Goal: Transaction & Acquisition: Purchase product/service

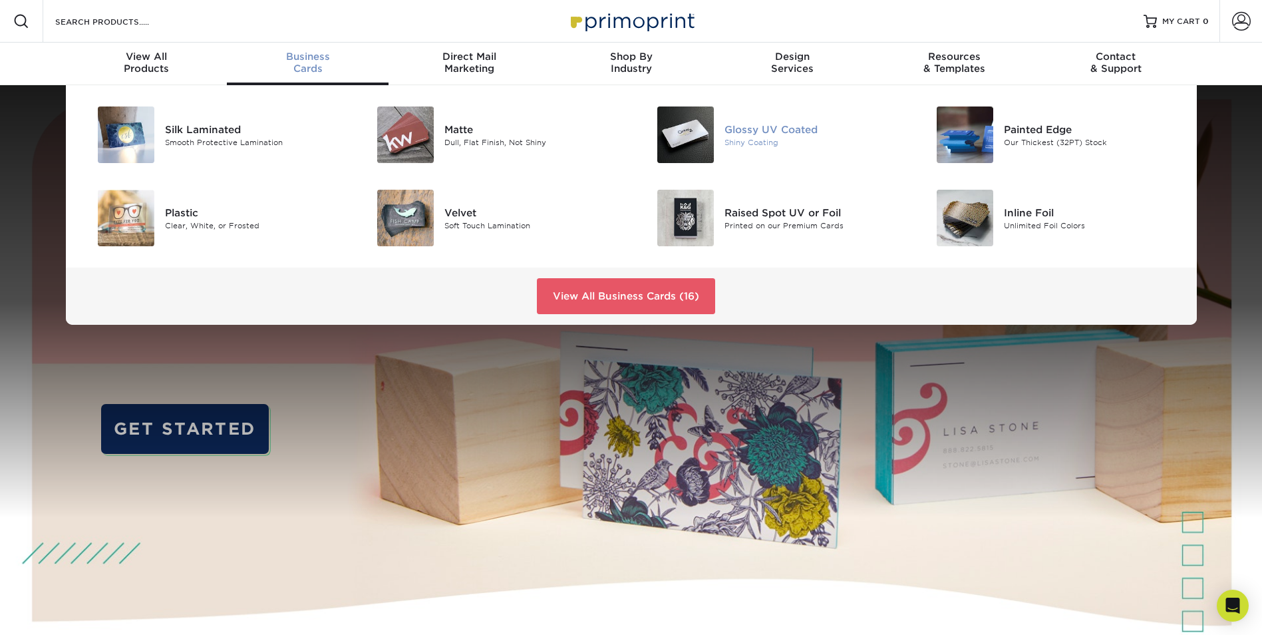
click at [749, 130] on div "Glossy UV Coated" at bounding box center [813, 129] width 176 height 15
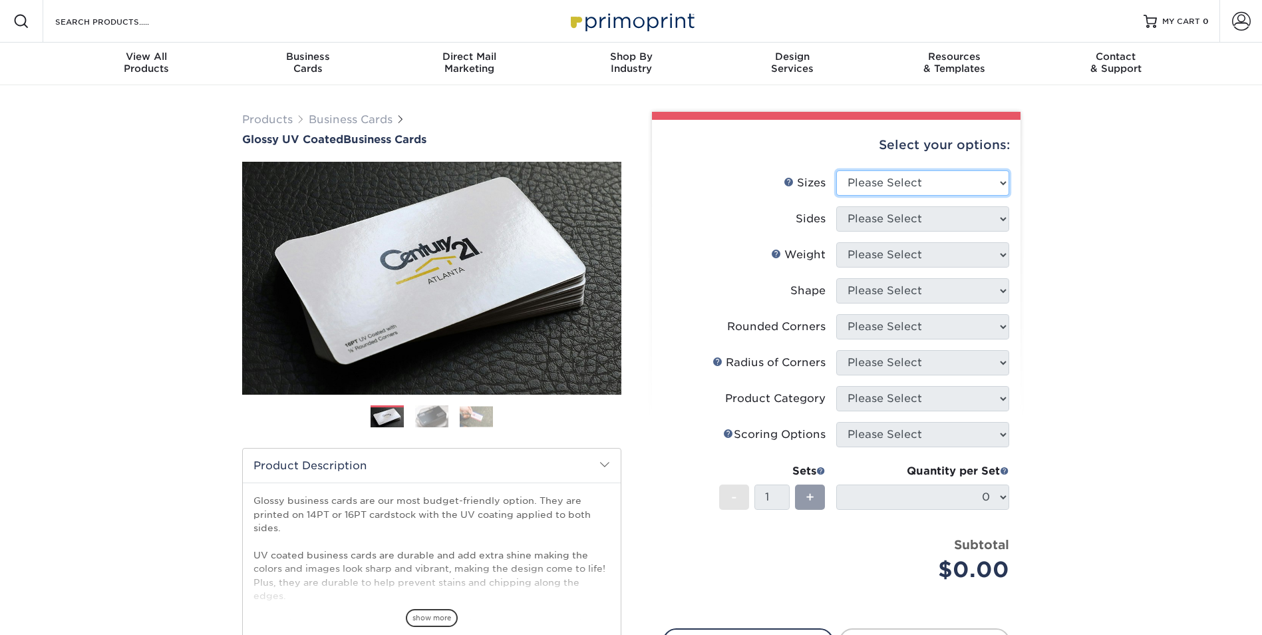
click at [896, 184] on select "Please Select 1.5" x 3.5" - Mini 1.75" x 3.5" - Mini 2" x 2" - Square 2" x 3" -…" at bounding box center [922, 182] width 173 height 25
select select "2.00x3.50"
click at [836, 170] on select "Please Select 1.5" x 3.5" - Mini 1.75" x 3.5" - Mini 2" x 2" - Square 2" x 3" -…" at bounding box center [922, 182] width 173 height 25
click at [906, 220] on select "Please Select Print Both Sides Print Front Only" at bounding box center [922, 218] width 173 height 25
select select "13abbda7-1d64-4f25-8bb2-c179b224825d"
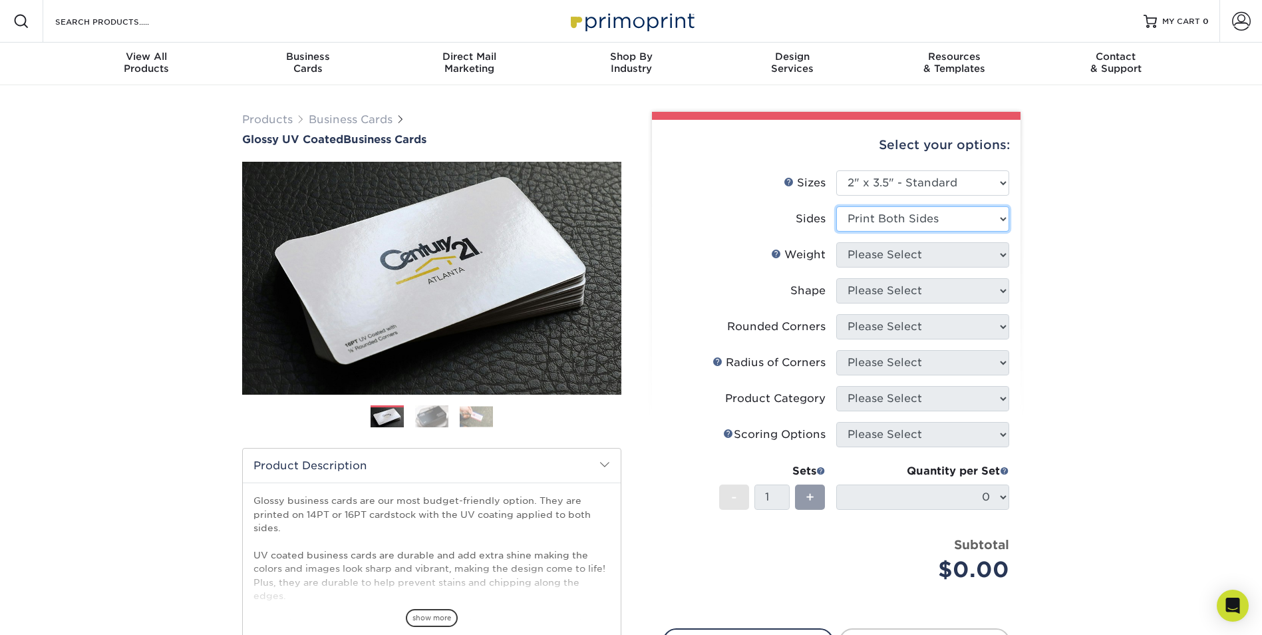
click at [836, 206] on select "Please Select Print Both Sides Print Front Only" at bounding box center [922, 218] width 173 height 25
click at [894, 258] on select "Please Select 16PT 14PT" at bounding box center [922, 254] width 173 height 25
select select "16PT"
click at [836, 242] on select "Please Select 16PT 14PT" at bounding box center [922, 254] width 173 height 25
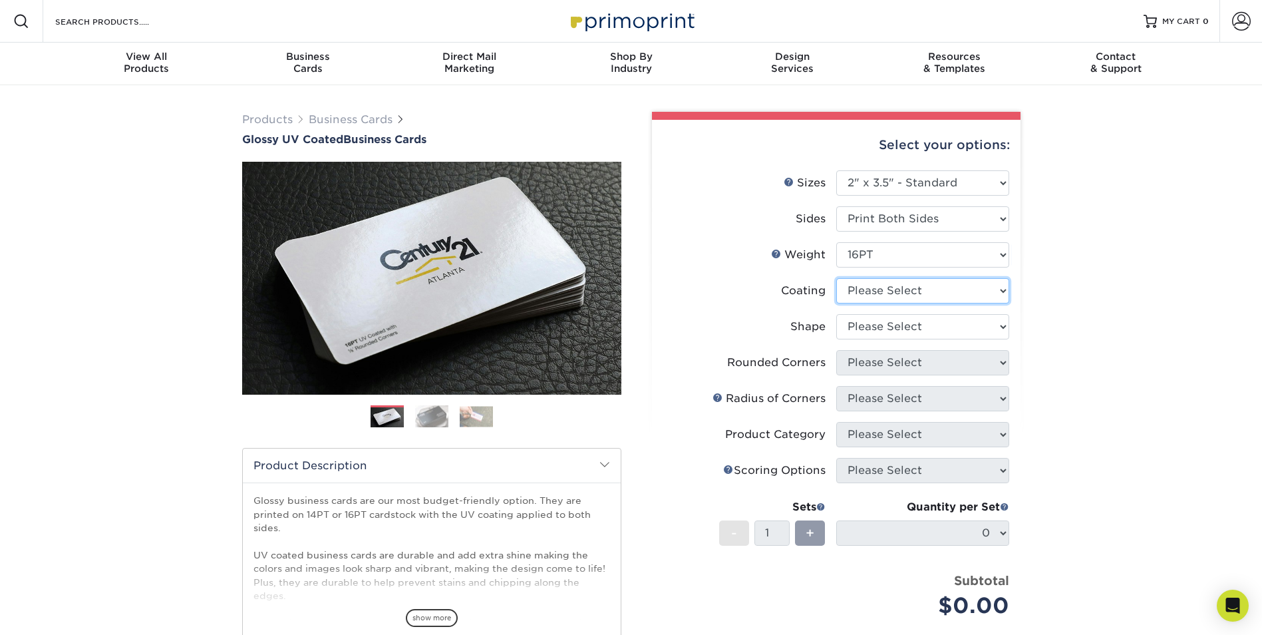
click at [870, 293] on select at bounding box center [922, 290] width 173 height 25
select select "1e8116af-acfc-44b1-83dc-8181aa338834"
click at [836, 278] on select at bounding box center [922, 290] width 173 height 25
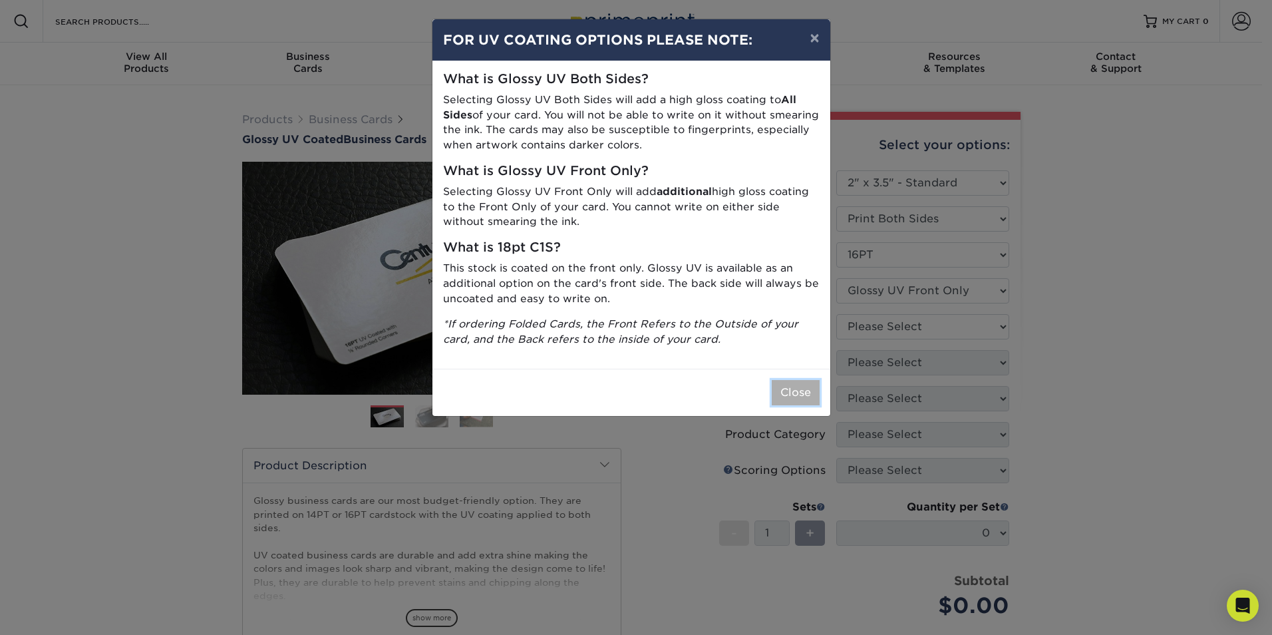
click at [791, 391] on button "Close" at bounding box center [796, 392] width 48 height 25
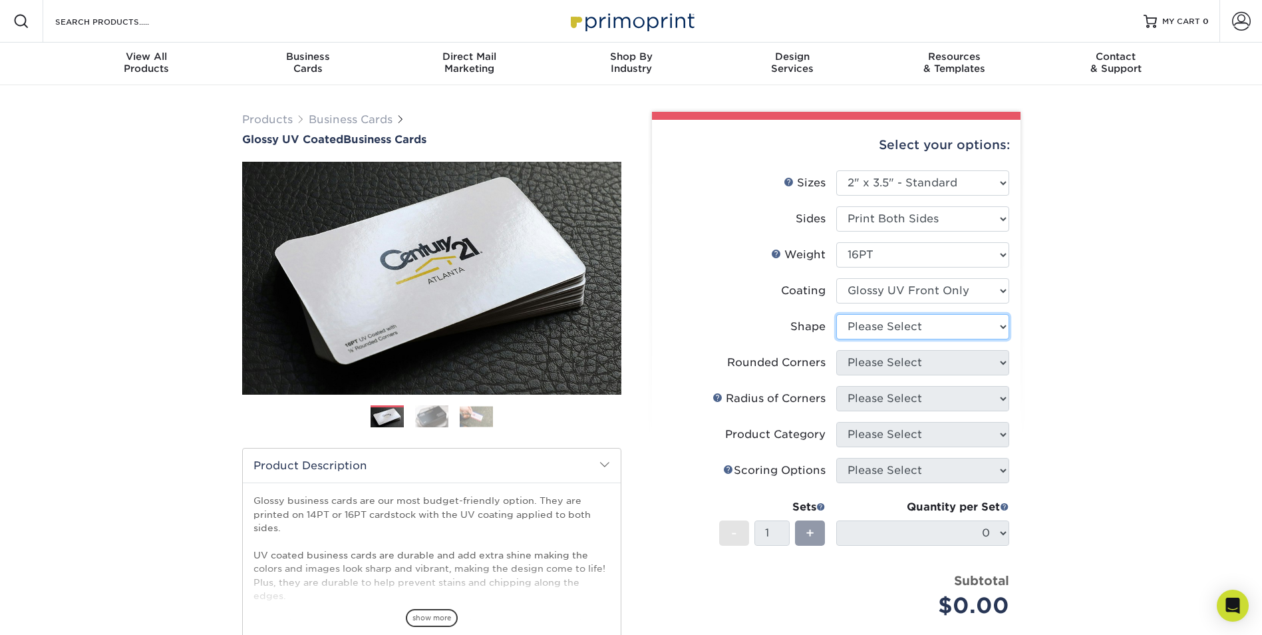
click at [871, 326] on select "Please Select Standard" at bounding box center [922, 326] width 173 height 25
select select "standard"
click at [836, 314] on select "Please Select Standard" at bounding box center [922, 326] width 173 height 25
click at [868, 363] on select "Please Select Yes - Round 2 Corners Yes - Round 4 Corners No" at bounding box center [922, 362] width 173 height 25
select select "0"
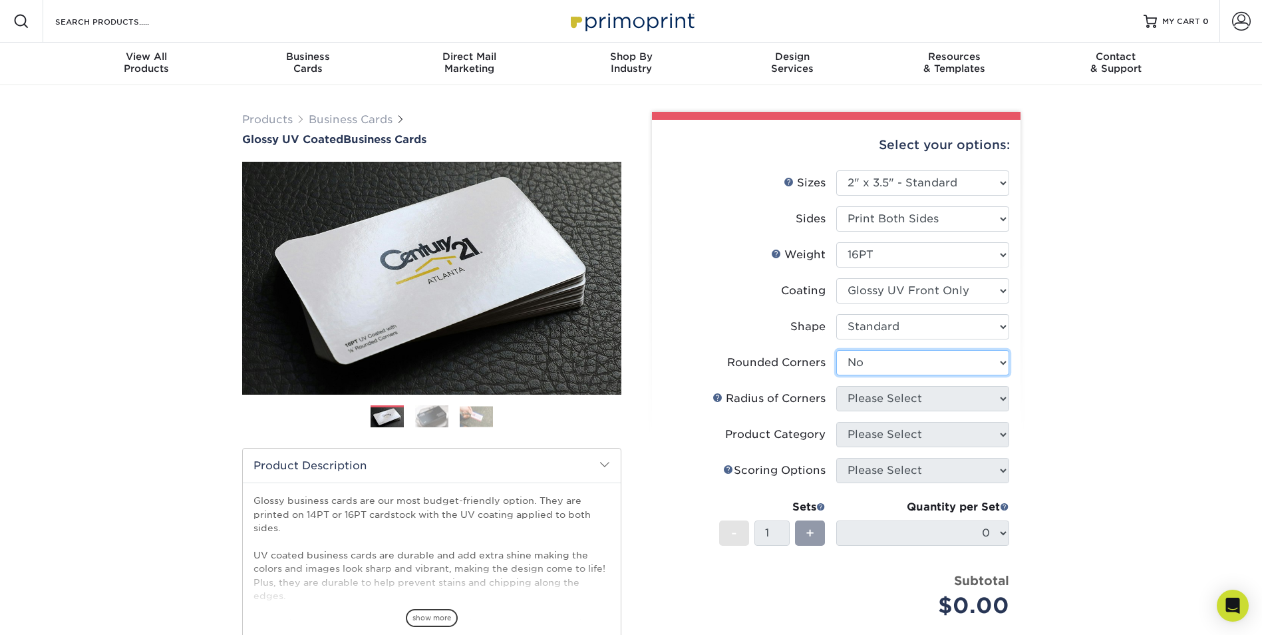
click at [836, 350] on select "Please Select Yes - Round 2 Corners Yes - Round 4 Corners No" at bounding box center [922, 362] width 173 height 25
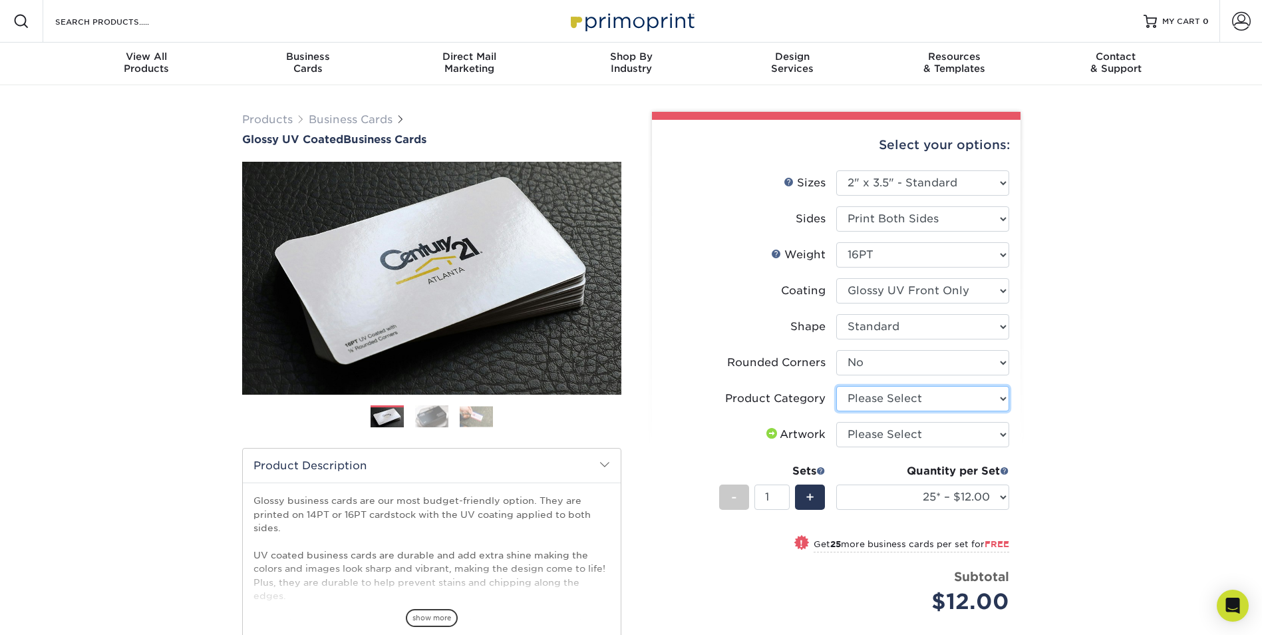
click at [890, 399] on select "Please Select Business Cards" at bounding box center [922, 398] width 173 height 25
select select "3b5148f1-0588-4f88-a218-97bcfdce65c1"
click at [836, 386] on select "Please Select Business Cards" at bounding box center [922, 398] width 173 height 25
click at [908, 433] on select "Please Select I will upload files I need a design - $100" at bounding box center [922, 434] width 173 height 25
select select "upload"
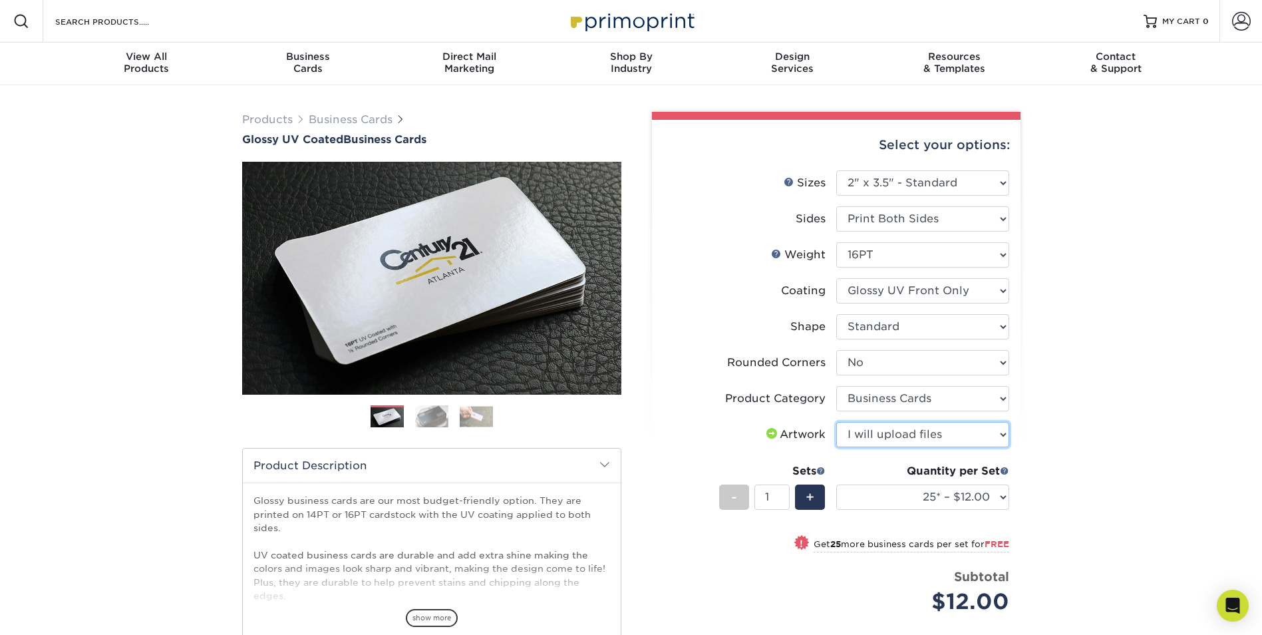
click at [836, 422] on select "Please Select I will upload files I need a design - $100" at bounding box center [922, 434] width 173 height 25
click at [927, 490] on select "25* – $12.00 50* – $12.00 100* – $12.00 250* – $21.00 500 – $42.00 1000 – $53.0…" at bounding box center [922, 496] width 173 height 25
click at [996, 496] on select "25* – $12.00 50* – $12.00 100* – $12.00 250* – $21.00 500 – $42.00 1000 – $53.0…" at bounding box center [922, 496] width 173 height 25
select select "100* – $12.00"
click at [836, 484] on select "25* – $12.00 50* – $12.00 100* – $12.00 250* – $21.00 500 – $42.00 1000 – $53.0…" at bounding box center [922, 496] width 173 height 25
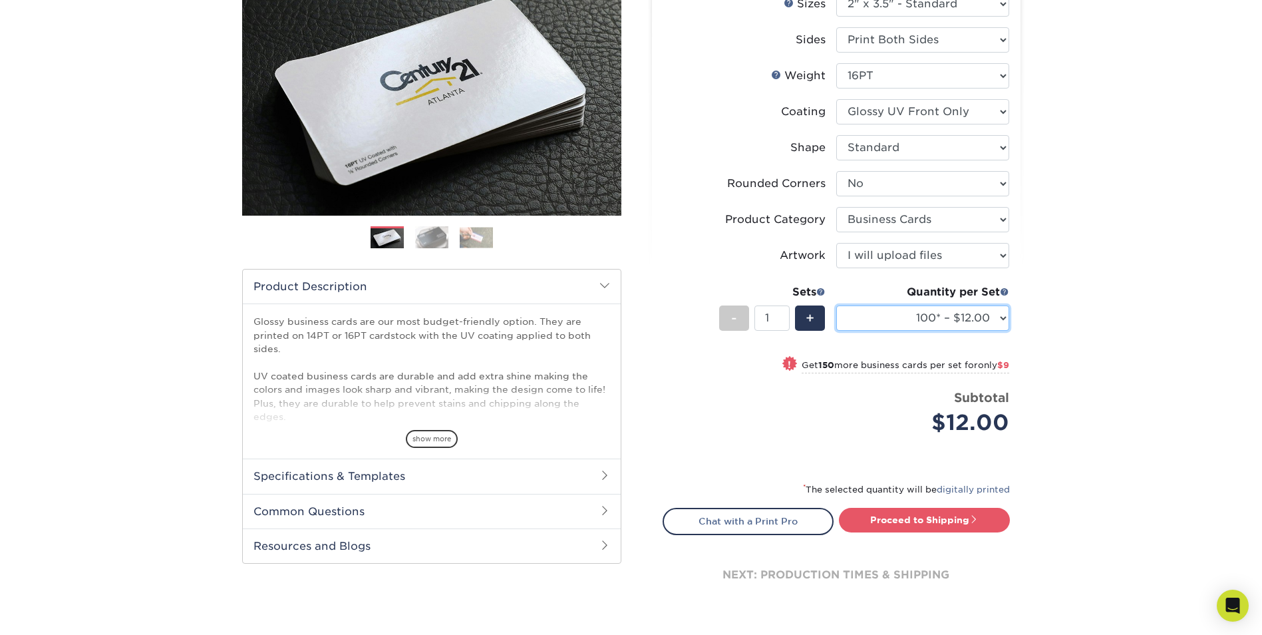
scroll to position [200, 0]
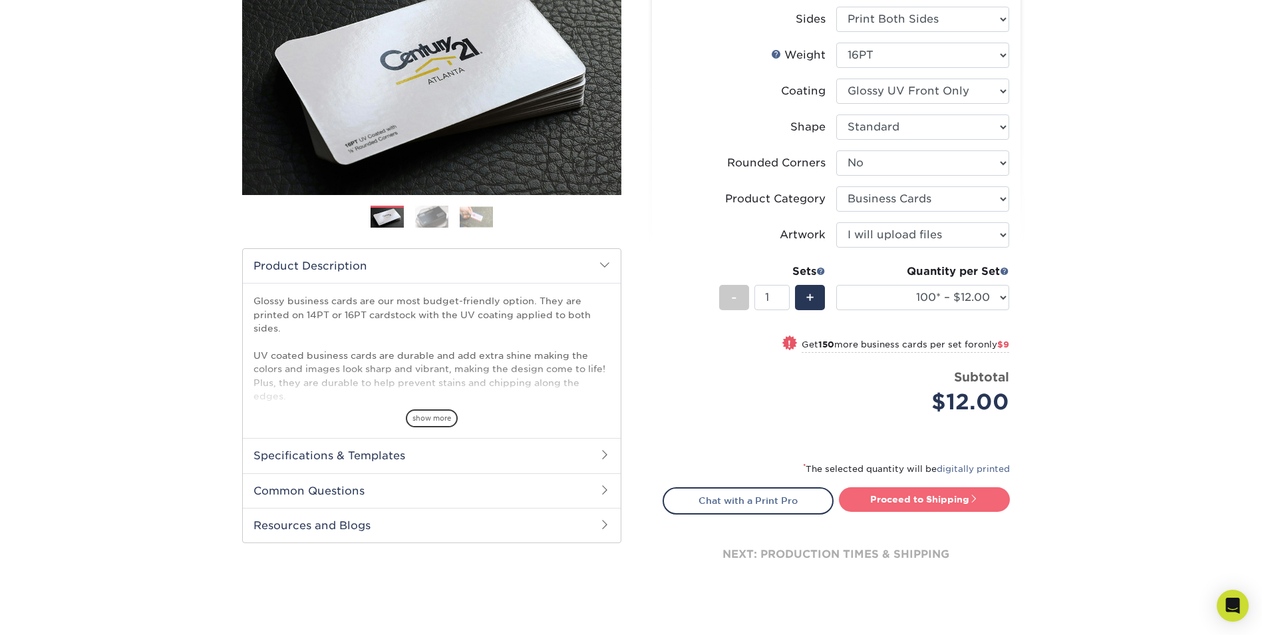
click at [912, 502] on link "Proceed to Shipping" at bounding box center [924, 499] width 171 height 24
type input "Set 1"
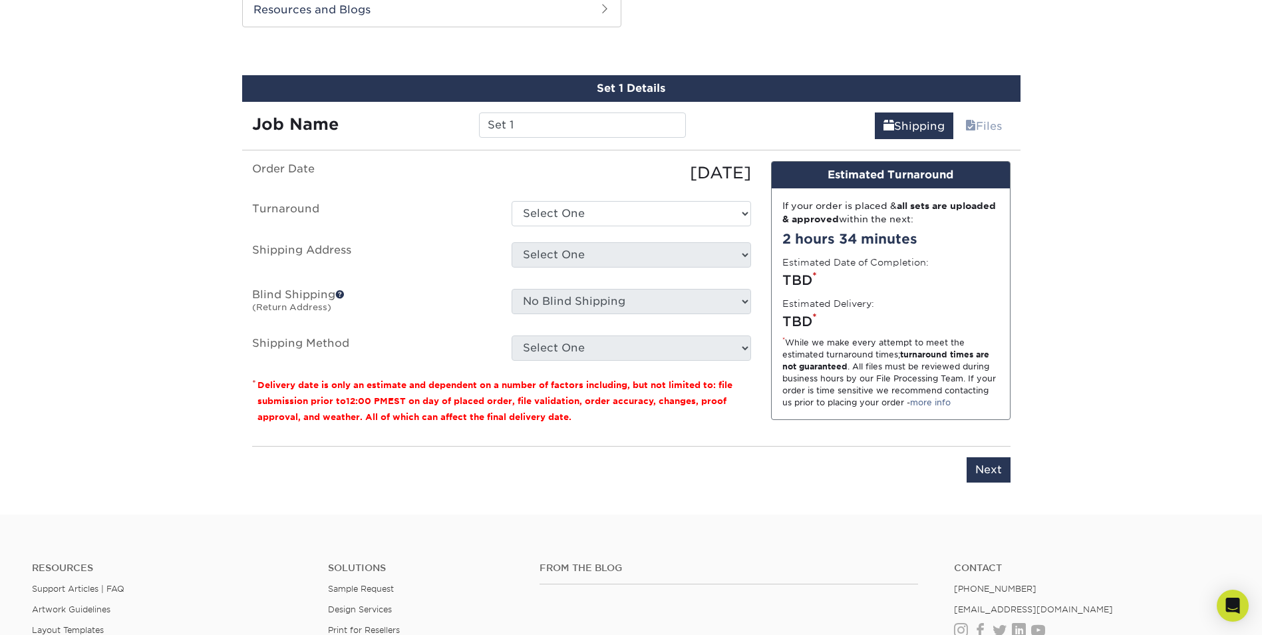
scroll to position [723, 0]
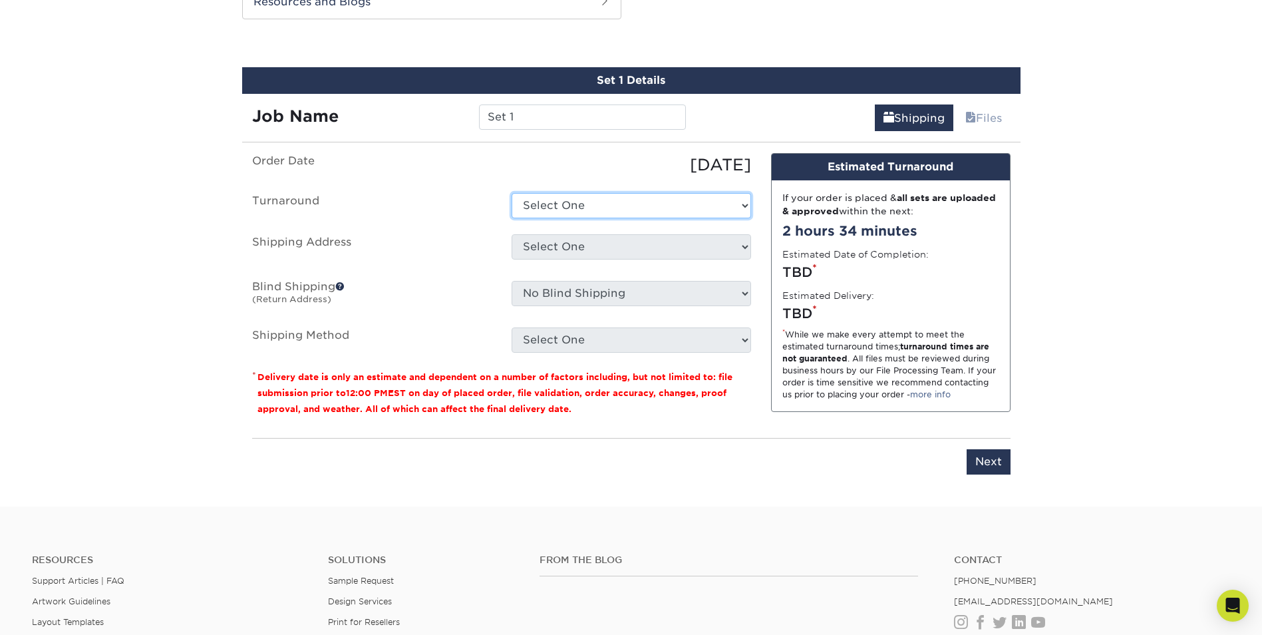
click at [651, 200] on select "Select One 2-4 Business Days 2 Day Next Business Day" at bounding box center [632, 205] width 240 height 25
select select "be9569f8-d32a-4478-88e3-2e190ff951ad"
click at [512, 193] on select "Select One 2-4 Business Days 2 Day Next Business Day" at bounding box center [632, 205] width 240 height 25
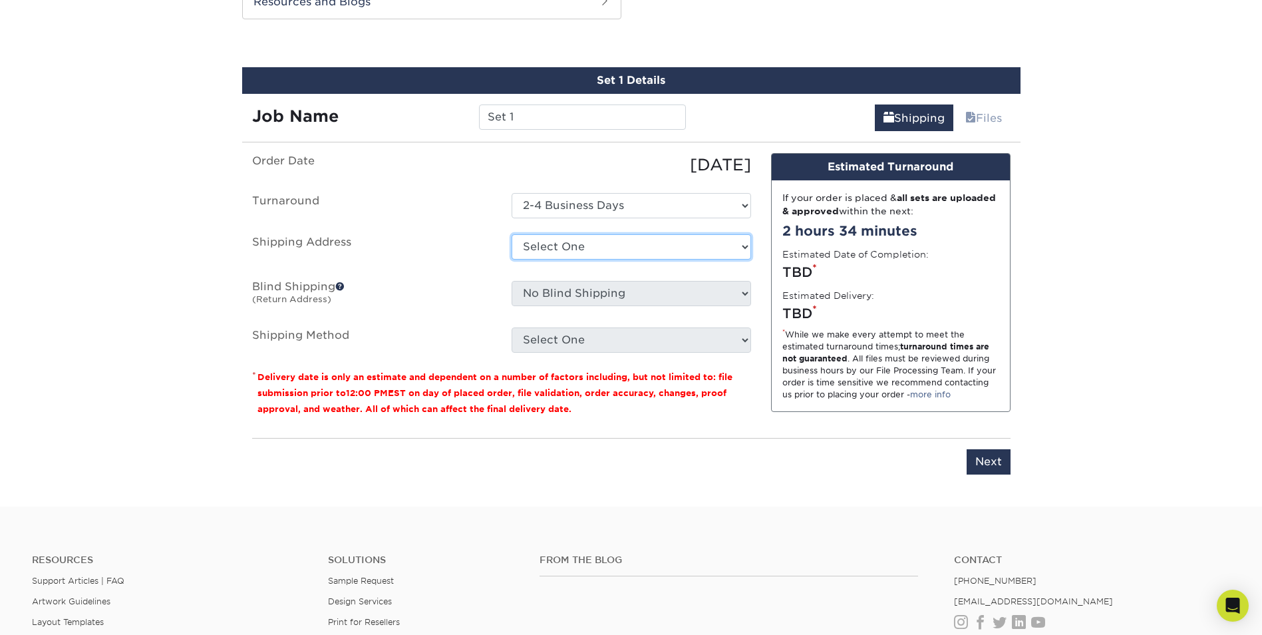
click at [569, 249] on select "Select One + Add New Address - Login" at bounding box center [632, 246] width 240 height 25
click at [512, 260] on select "Select One + Add New Address - Login" at bounding box center [632, 246] width 240 height 25
select select "-1"
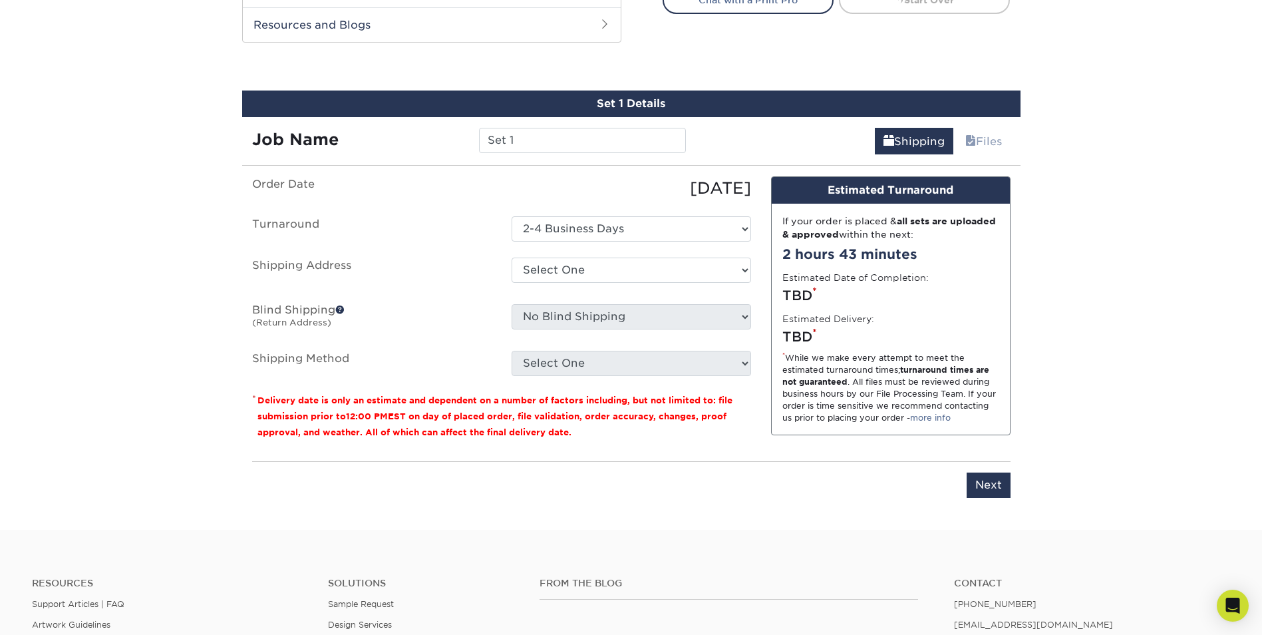
scroll to position [732, 0]
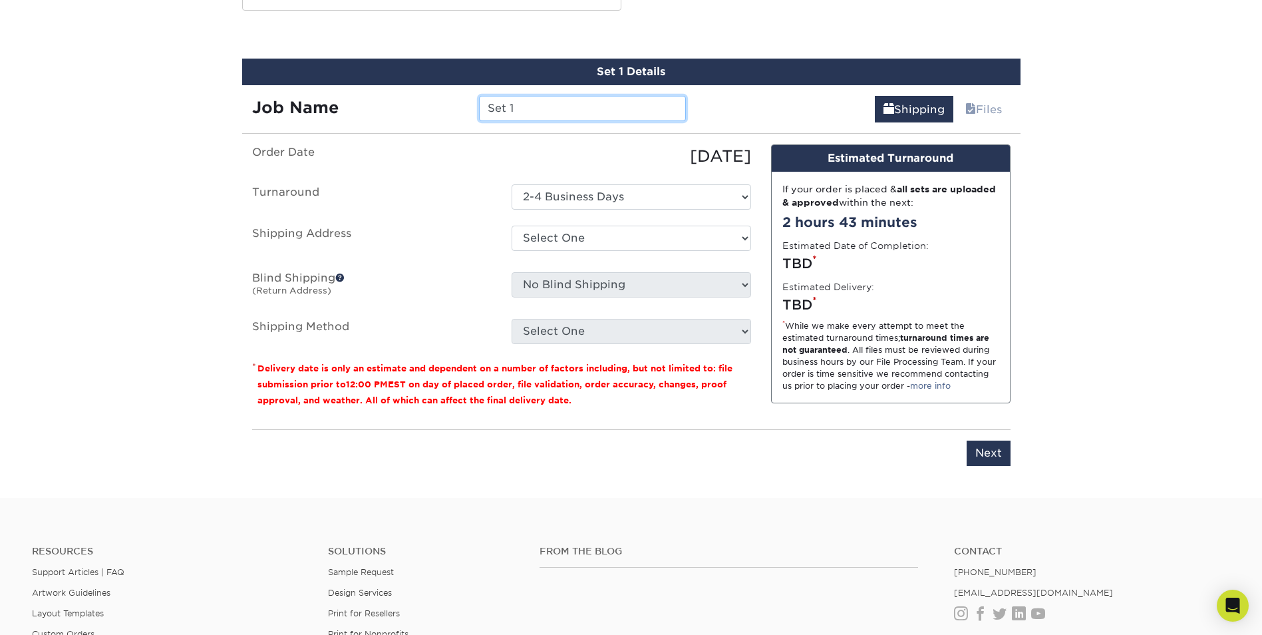
click at [524, 110] on input "Set 1" at bounding box center [582, 108] width 207 height 25
drag, startPoint x: 524, startPoint y: 107, endPoint x: 479, endPoint y: 112, distance: 44.9
click at [479, 112] on input "Set 1" at bounding box center [582, 108] width 207 height 25
type input "YAS PUNCH"
click at [546, 244] on select "Select One + Add New Address - Login" at bounding box center [632, 238] width 240 height 25
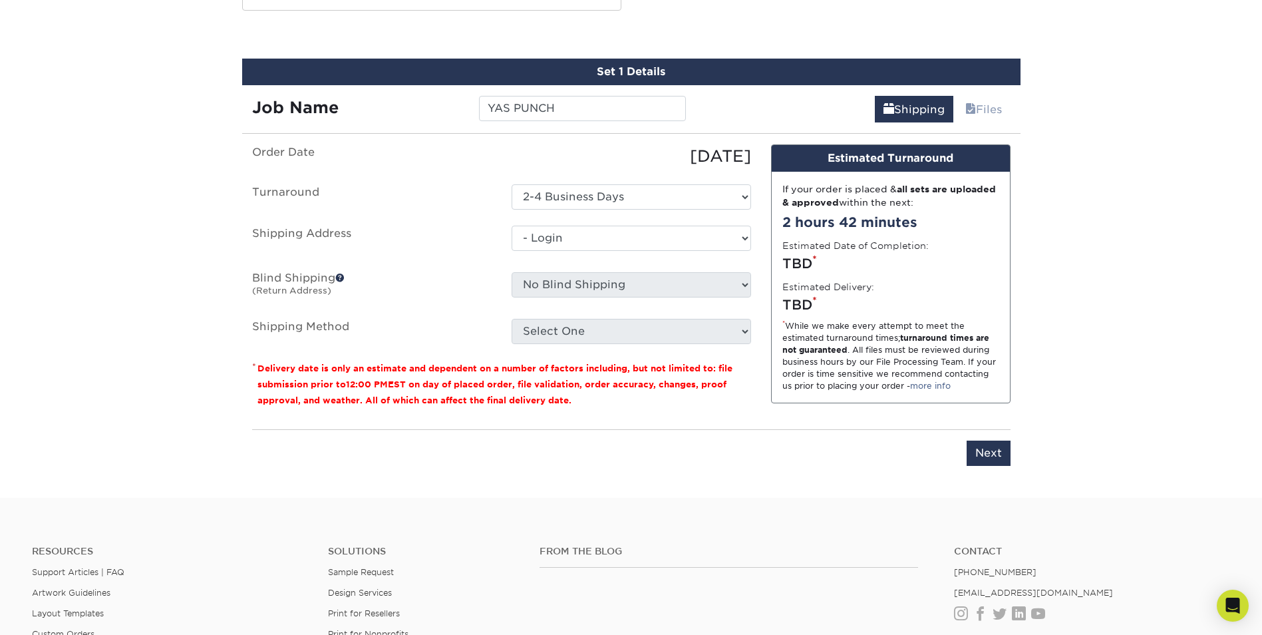
click at [512, 251] on select "Select One + Add New Address - Login" at bounding box center [632, 238] width 240 height 25
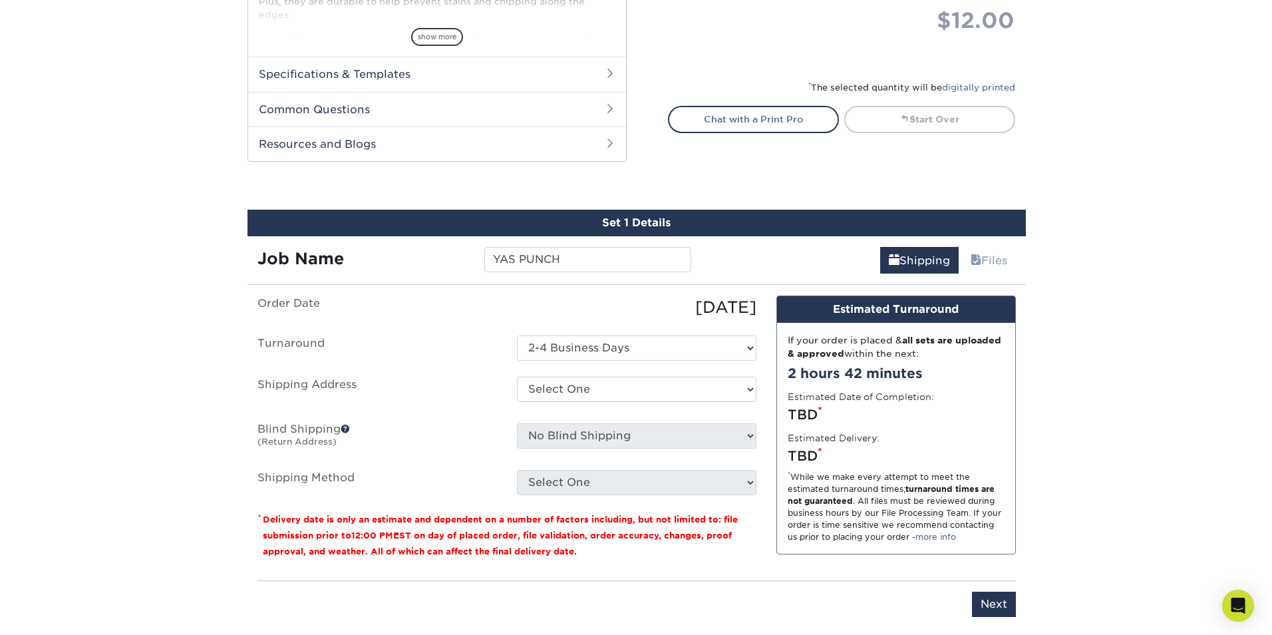
scroll to position [665, 0]
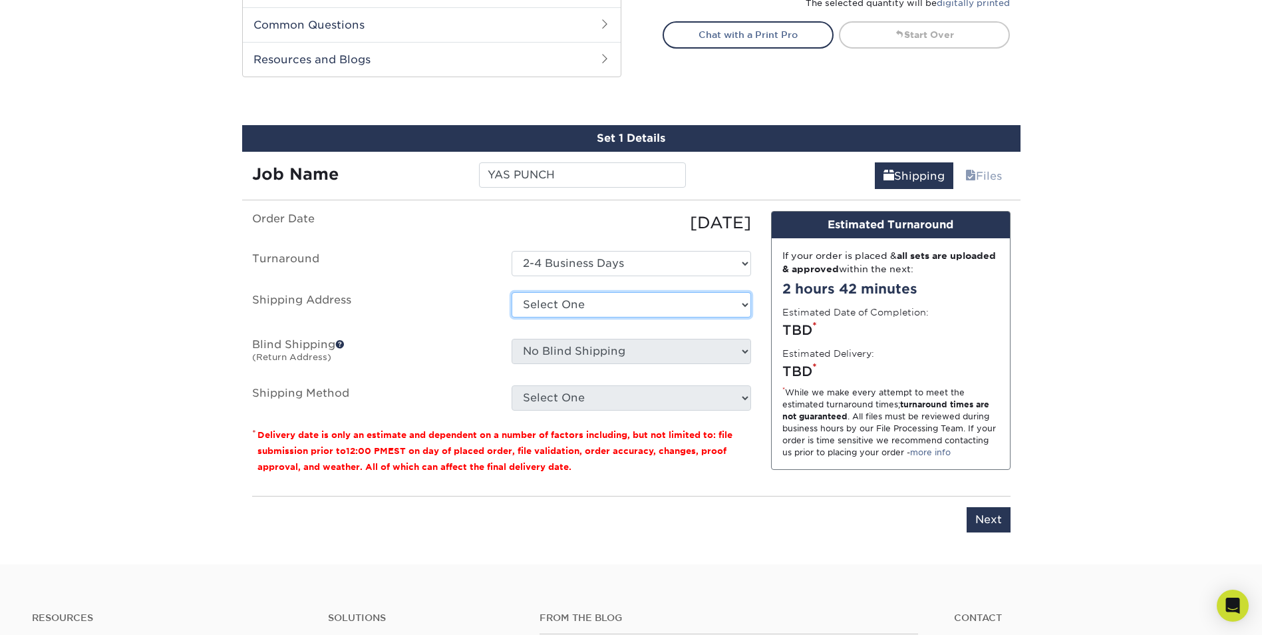
click at [535, 302] on select "Select One + Add New Address - Login" at bounding box center [632, 304] width 240 height 25
click at [512, 292] on select "Select One + Add New Address - Login" at bounding box center [632, 304] width 240 height 25
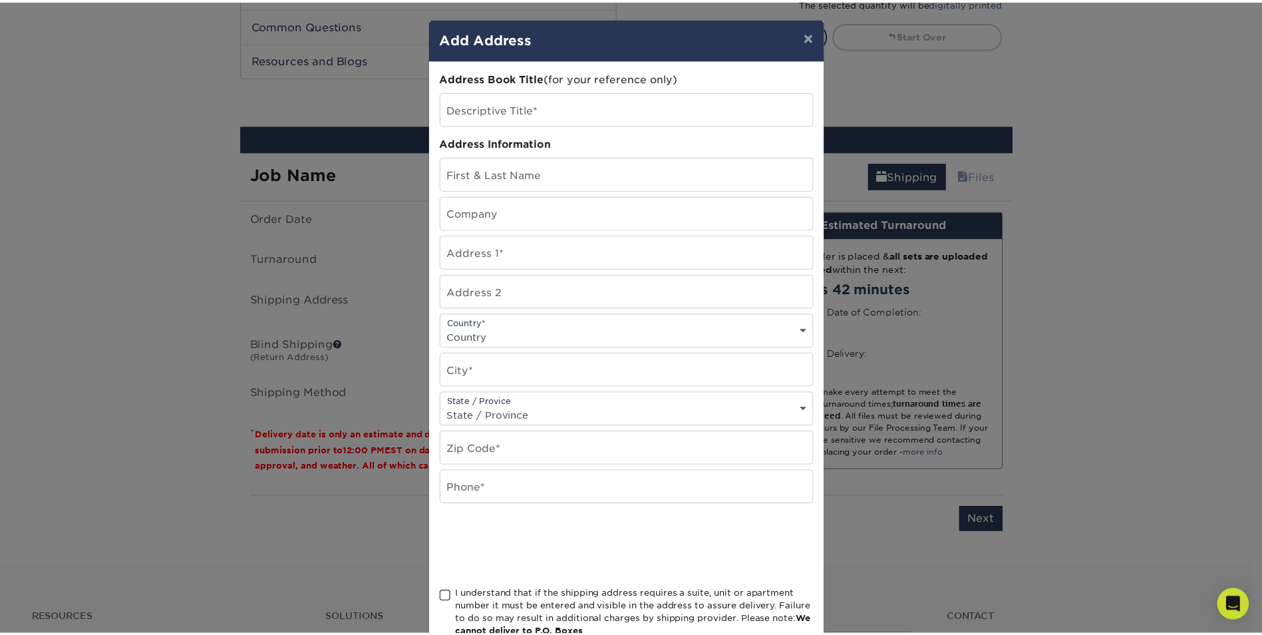
scroll to position [0, 0]
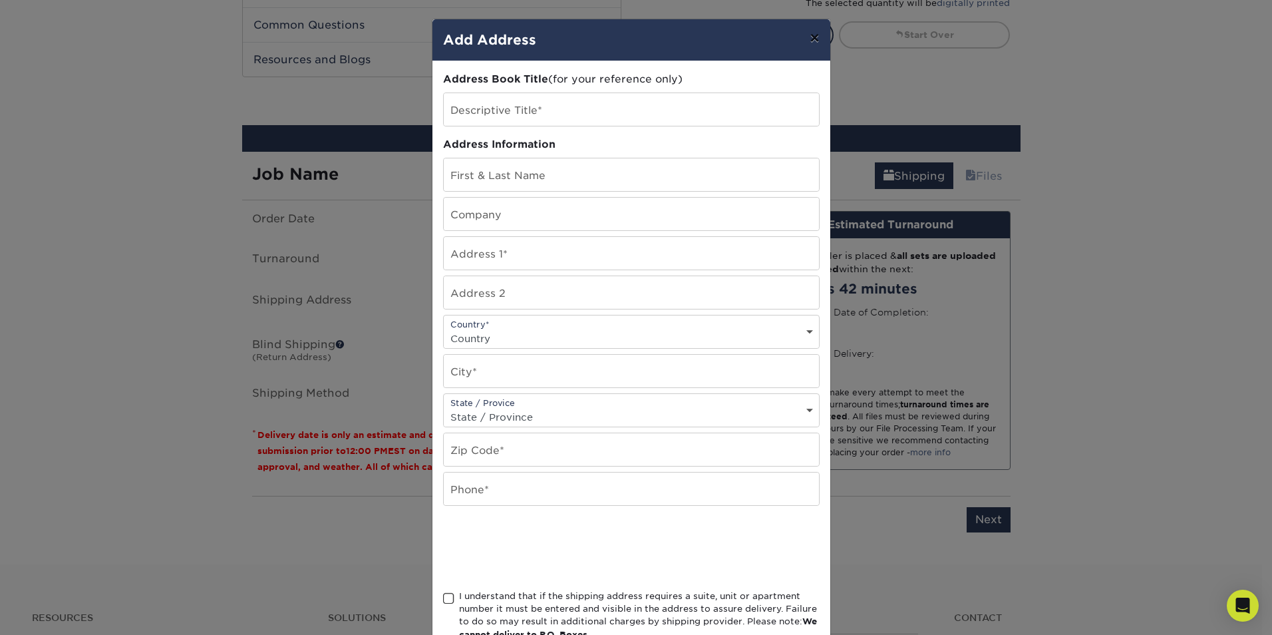
click at [804, 36] on button "×" at bounding box center [814, 37] width 31 height 37
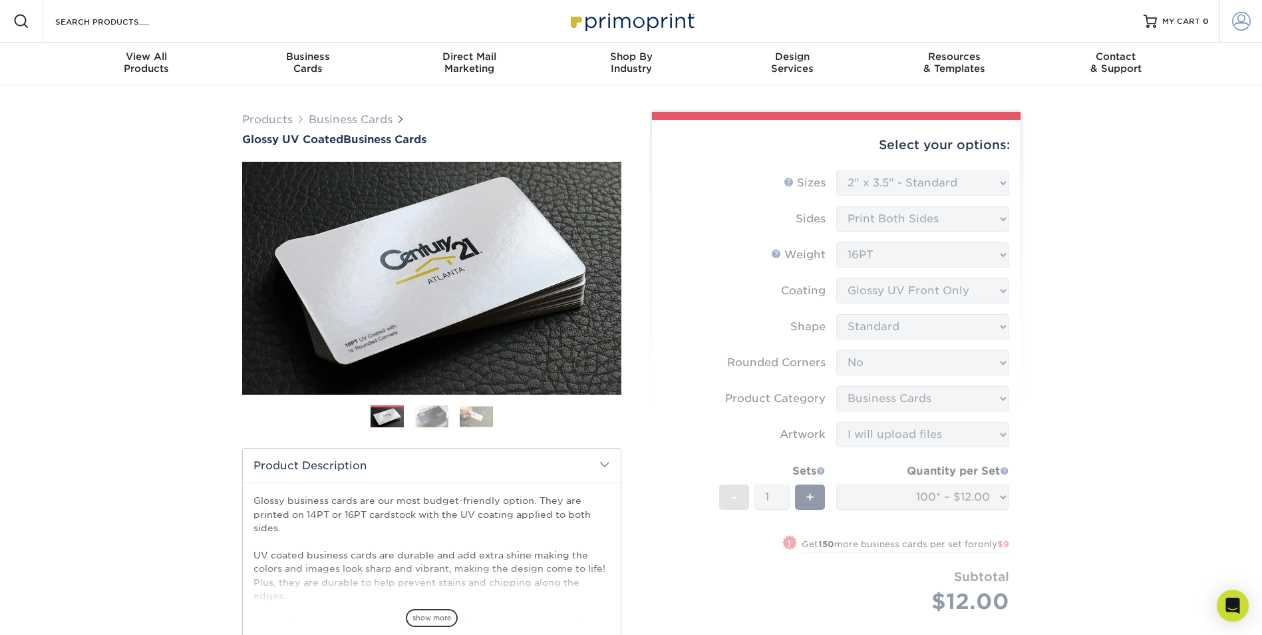
click at [1240, 19] on span at bounding box center [1241, 21] width 19 height 19
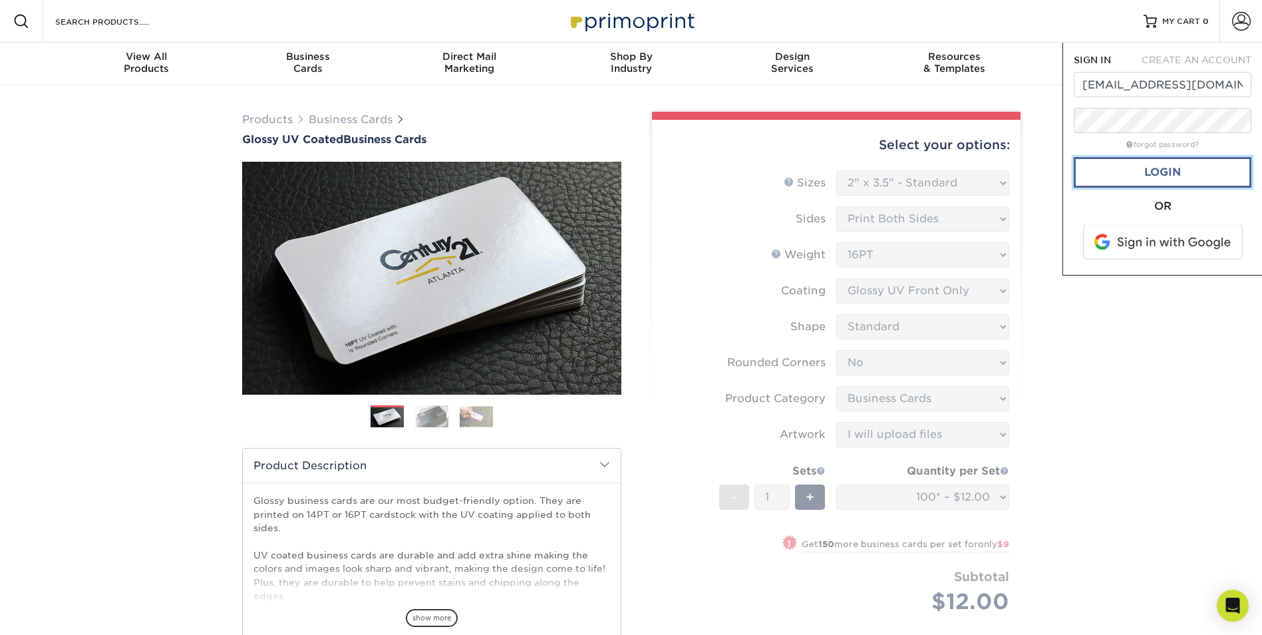
click at [1154, 173] on link "Login" at bounding box center [1163, 172] width 178 height 31
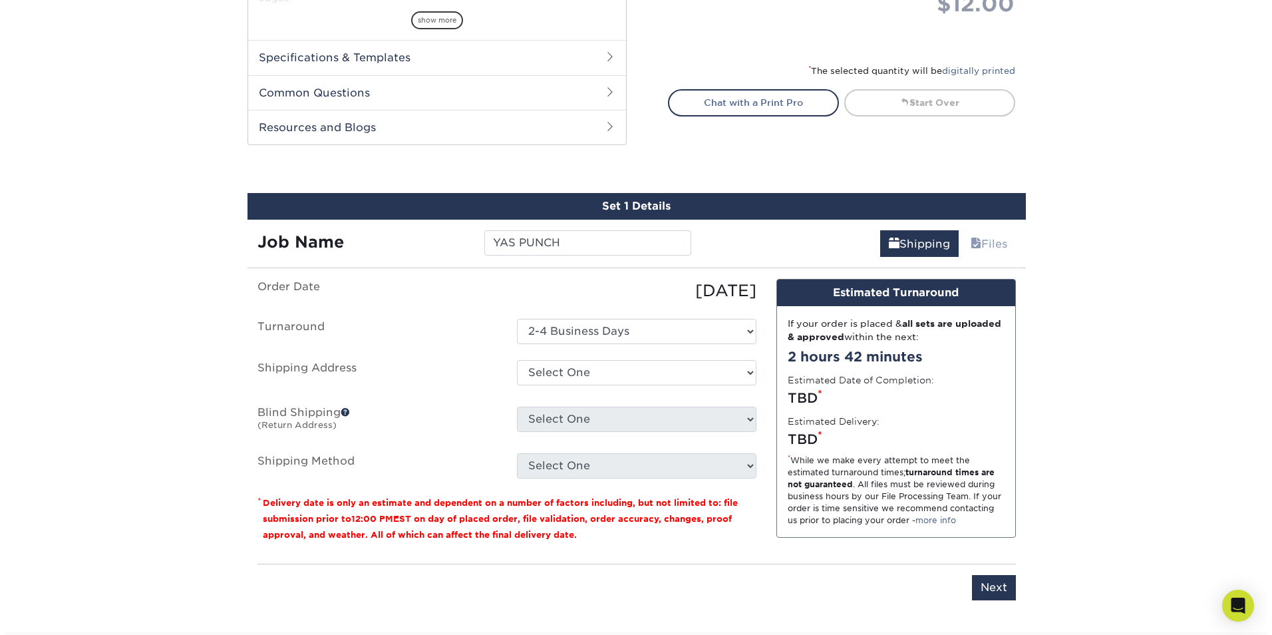
scroll to position [665, 0]
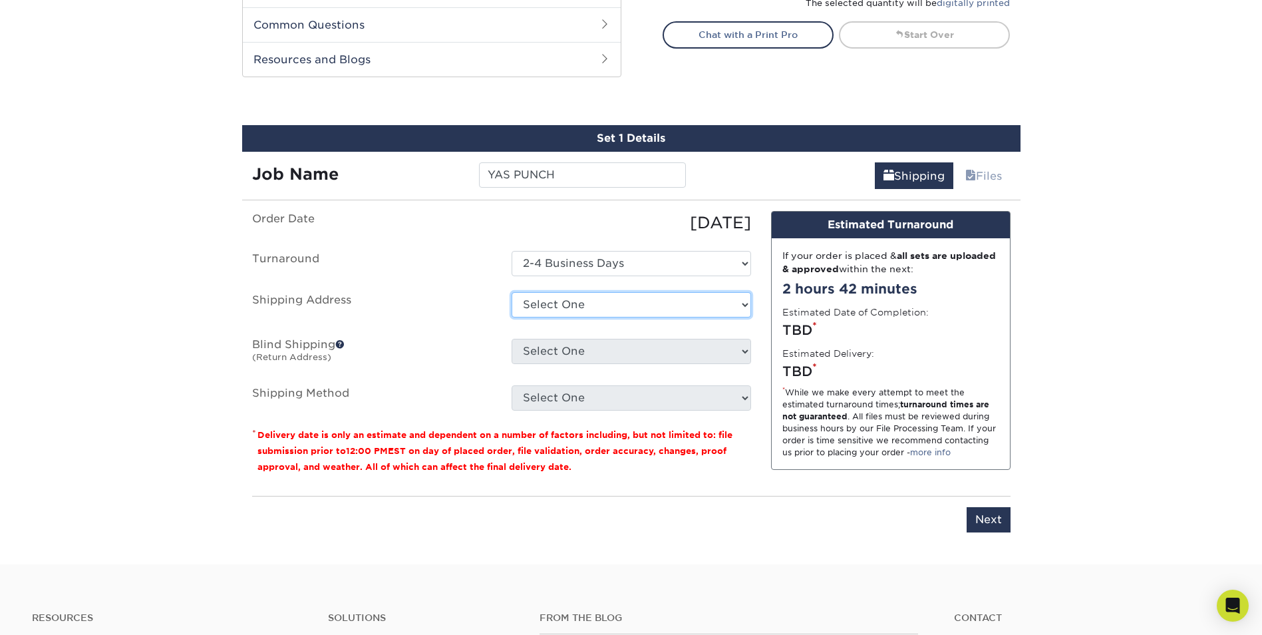
click at [552, 305] on select "Select One 1704 RYEWOOD RD, BALTIMORE, MD 3942 PARK HEIGHTS AVE, BALTIMORE, MD …" at bounding box center [632, 304] width 240 height 25
select select "newaddress"
click at [512, 292] on select "Select One 1704 RYEWOOD RD, BALTIMORE, MD 3942 PARK HEIGHTS AVE, BALTIMORE, MD …" at bounding box center [632, 304] width 240 height 25
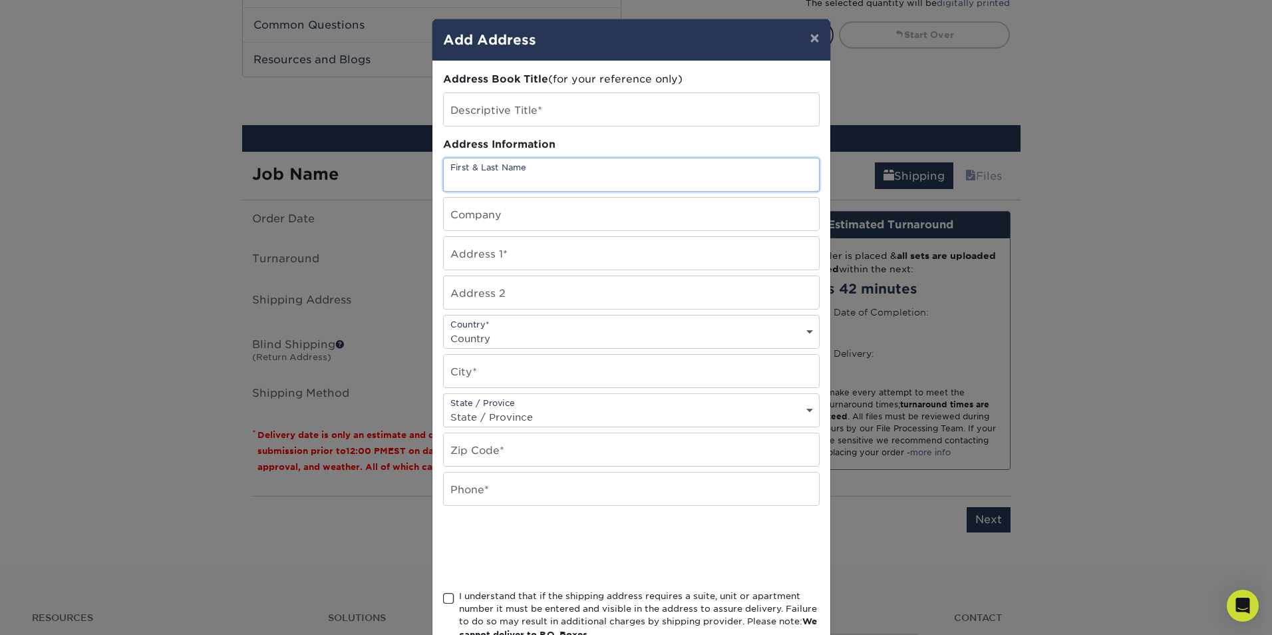
click at [472, 176] on input "text" at bounding box center [631, 174] width 375 height 33
type input "e"
type input "Efia Fulgham"
click at [450, 220] on input "text" at bounding box center [631, 214] width 375 height 33
type input "Up Next Apparel"
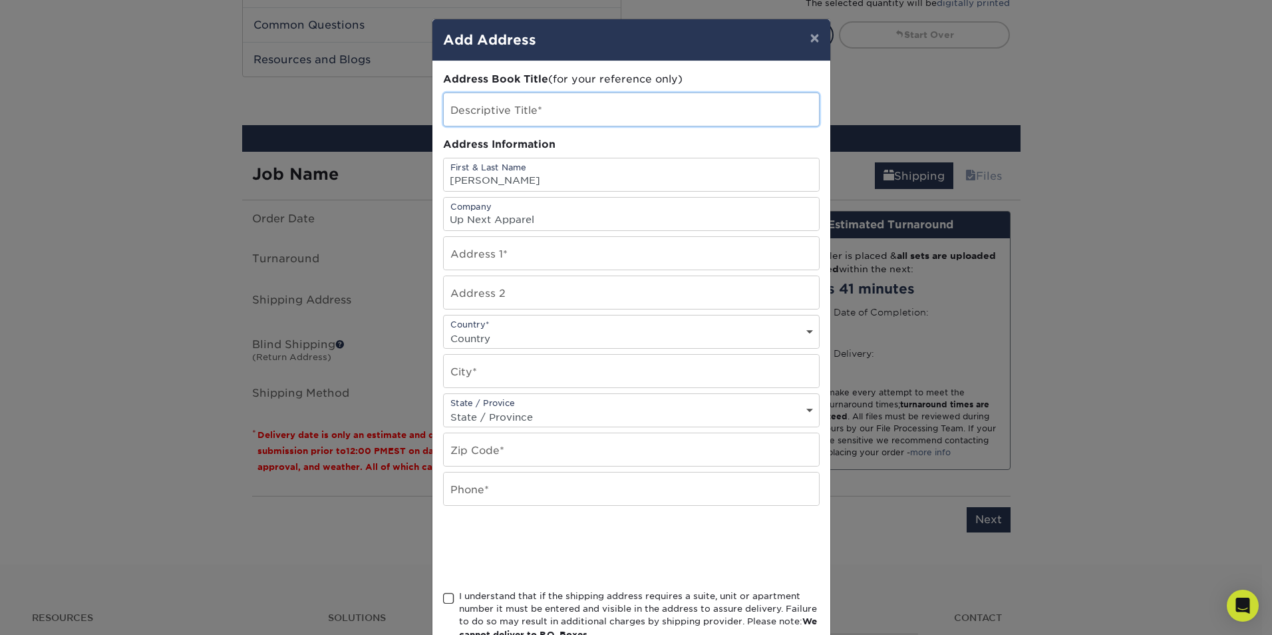
type input "Cards"
type input "424 Nicholas Court"
type input "Apt K"
select select "US"
type input "CHESAPEAKE"
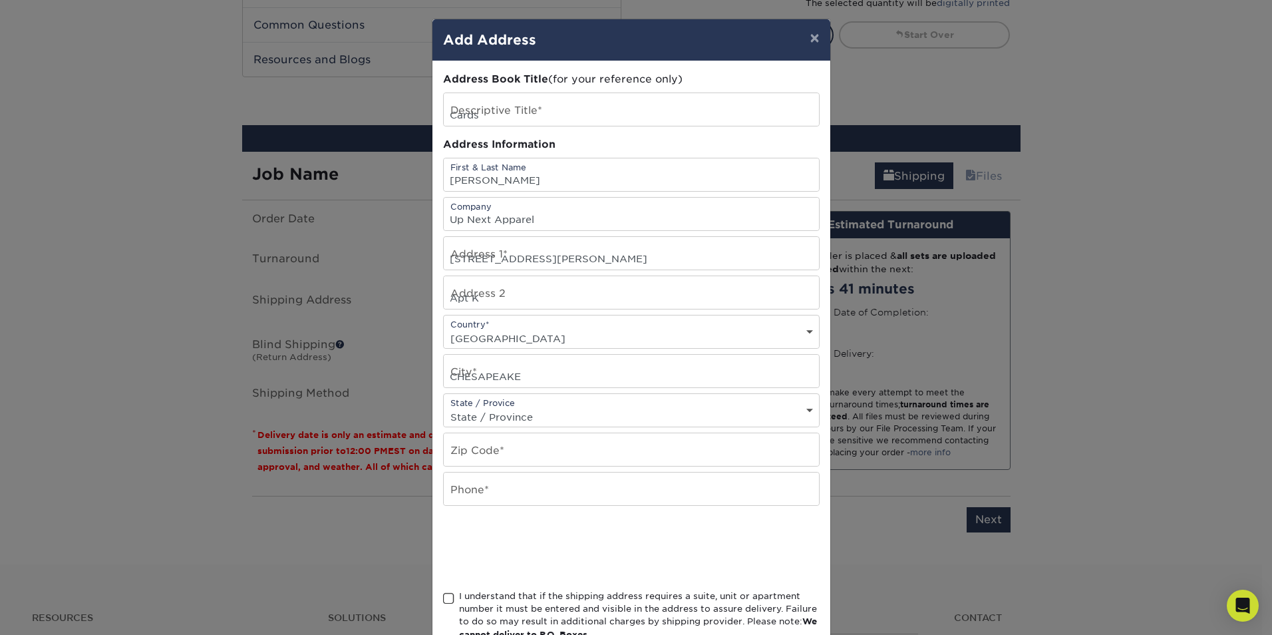
select select "VA"
type input "23320"
type input "4433268174"
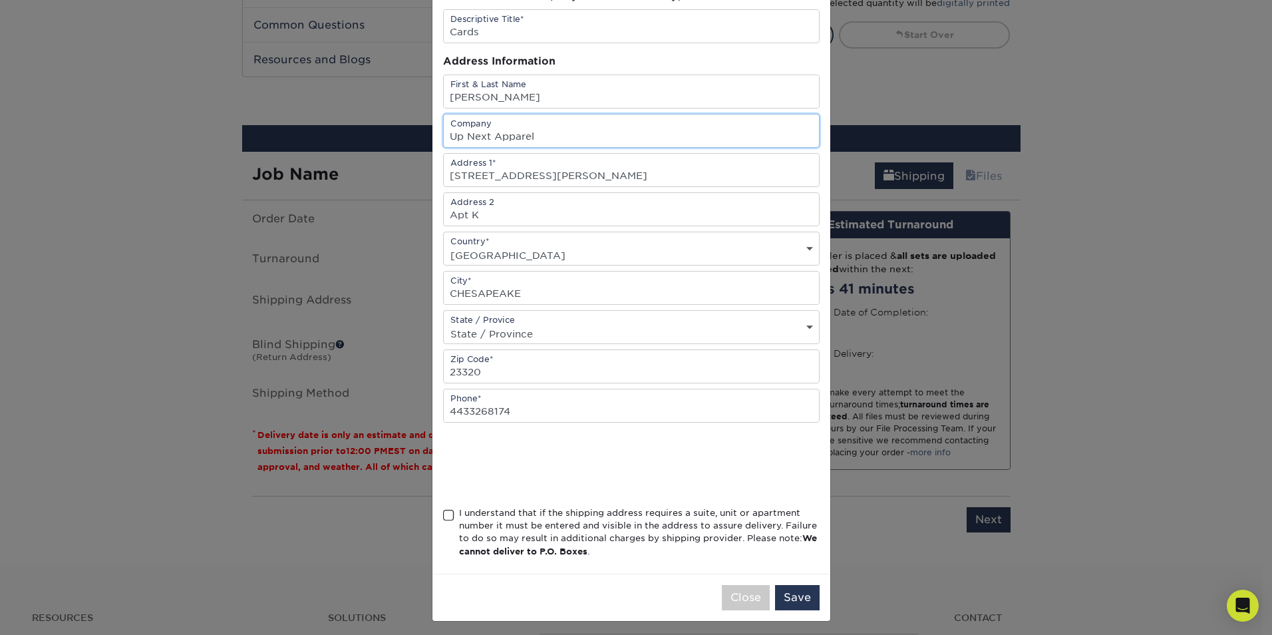
scroll to position [88, 0]
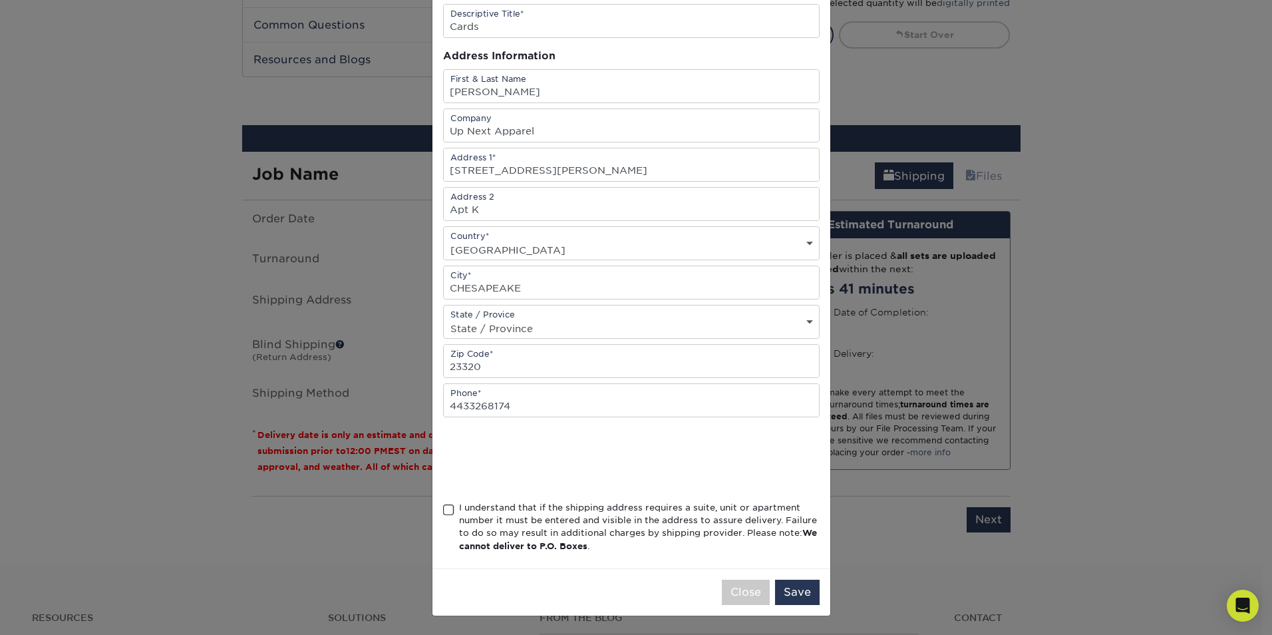
click at [443, 510] on span at bounding box center [448, 510] width 11 height 13
click at [0, 0] on input "I understand that if the shipping address requires a suite, unit or apartment n…" at bounding box center [0, 0] width 0 height 0
click at [805, 593] on button "Save" at bounding box center [797, 592] width 45 height 25
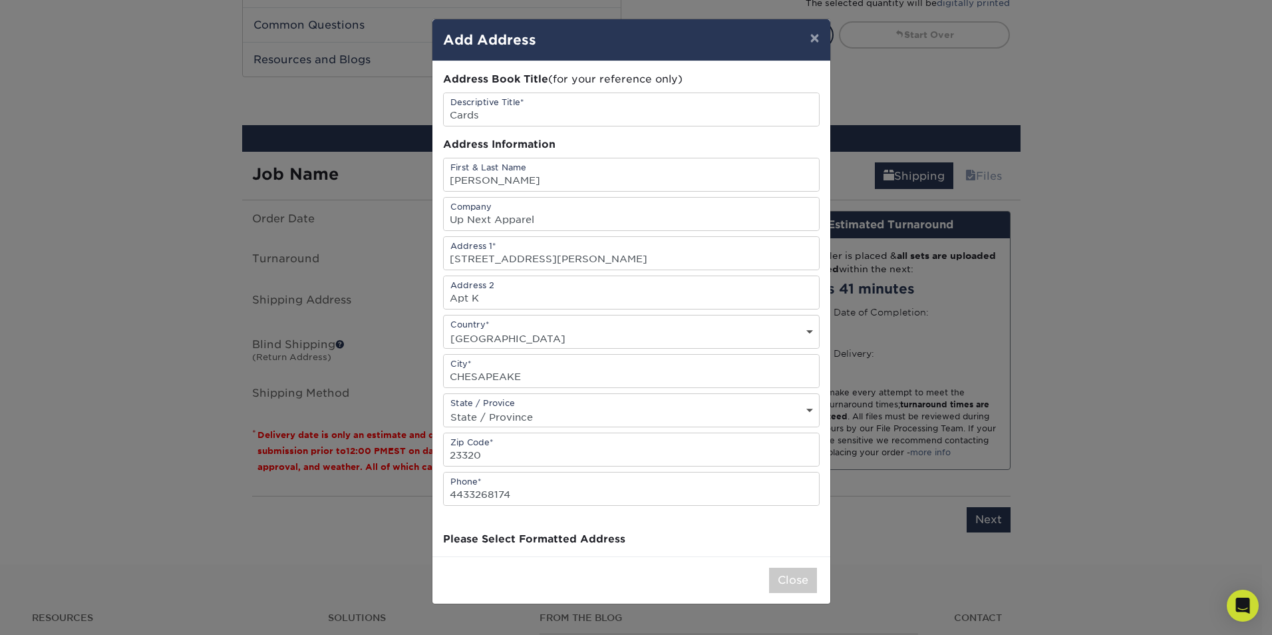
scroll to position [0, 0]
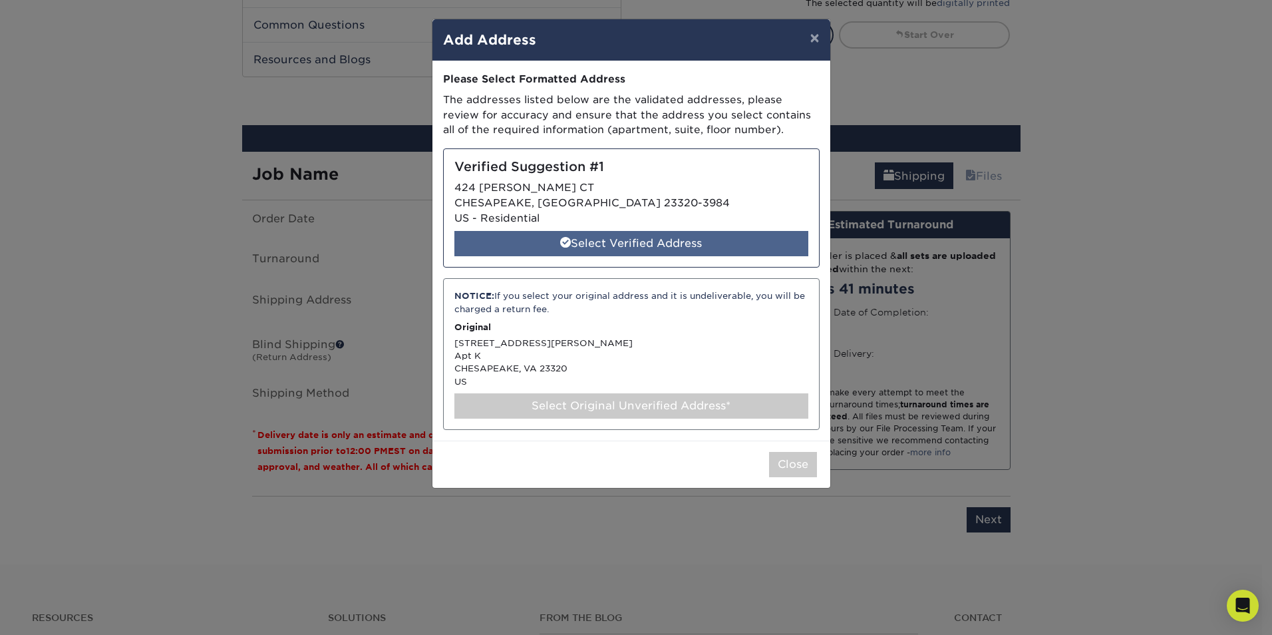
click at [609, 241] on div "Select Verified Address" at bounding box center [631, 243] width 354 height 25
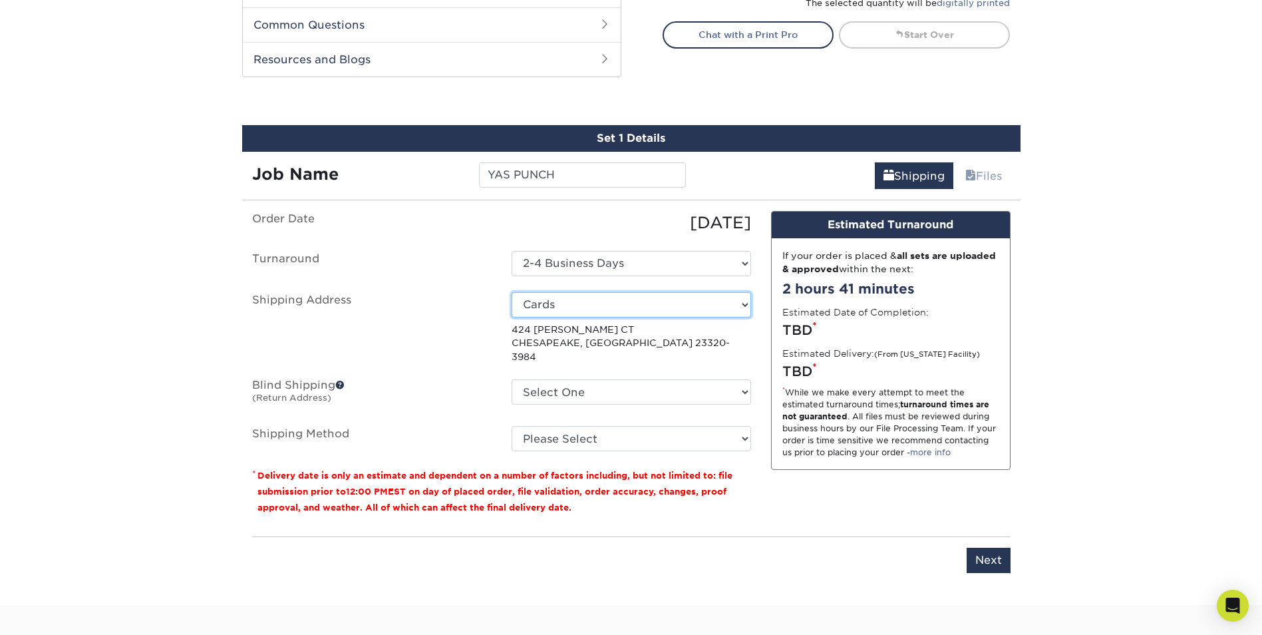
click at [635, 301] on select "Select One 1704 RYEWOOD RD, BALTIMORE, MD 3942 PARK HEIGHTS AVE, BALTIMORE, MD …" at bounding box center [632, 304] width 240 height 25
select select "newaddress"
click at [512, 292] on select "Select One 1704 RYEWOOD RD, BALTIMORE, MD 3942 PARK HEIGHTS AVE, BALTIMORE, MD …" at bounding box center [632, 304] width 240 height 25
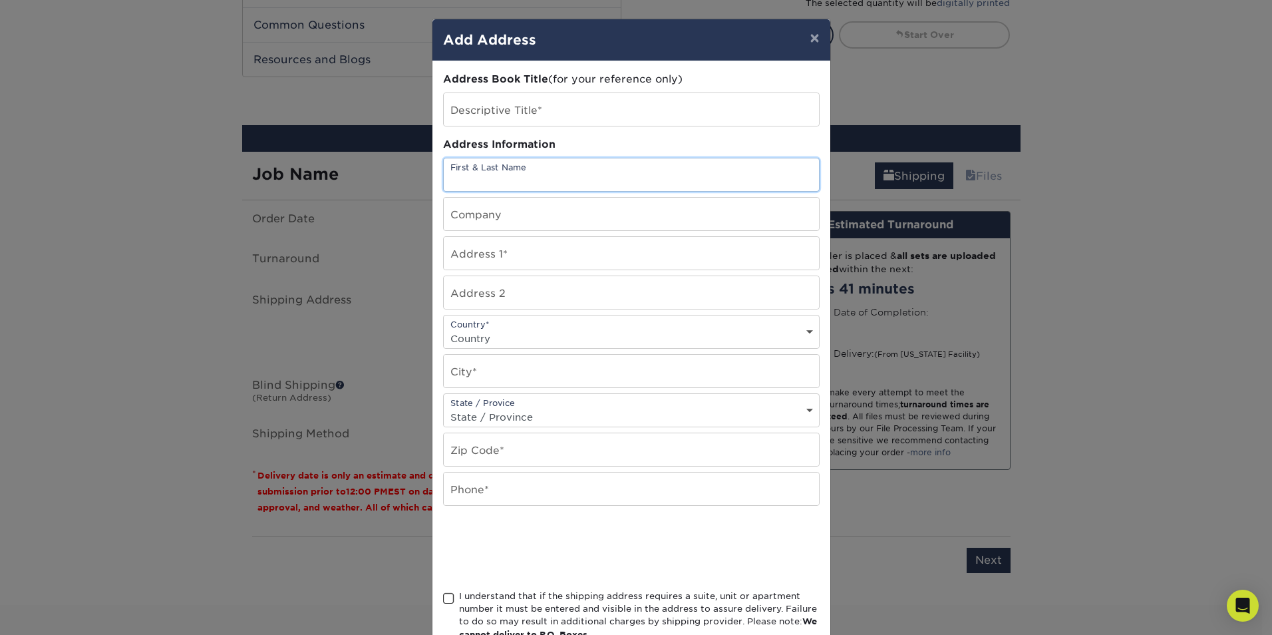
click at [485, 177] on input "text" at bounding box center [631, 174] width 375 height 33
type input "Efia Fulgham"
type input "Cards"
type input "Up Next Apparel"
type input "424 Nicholas Court"
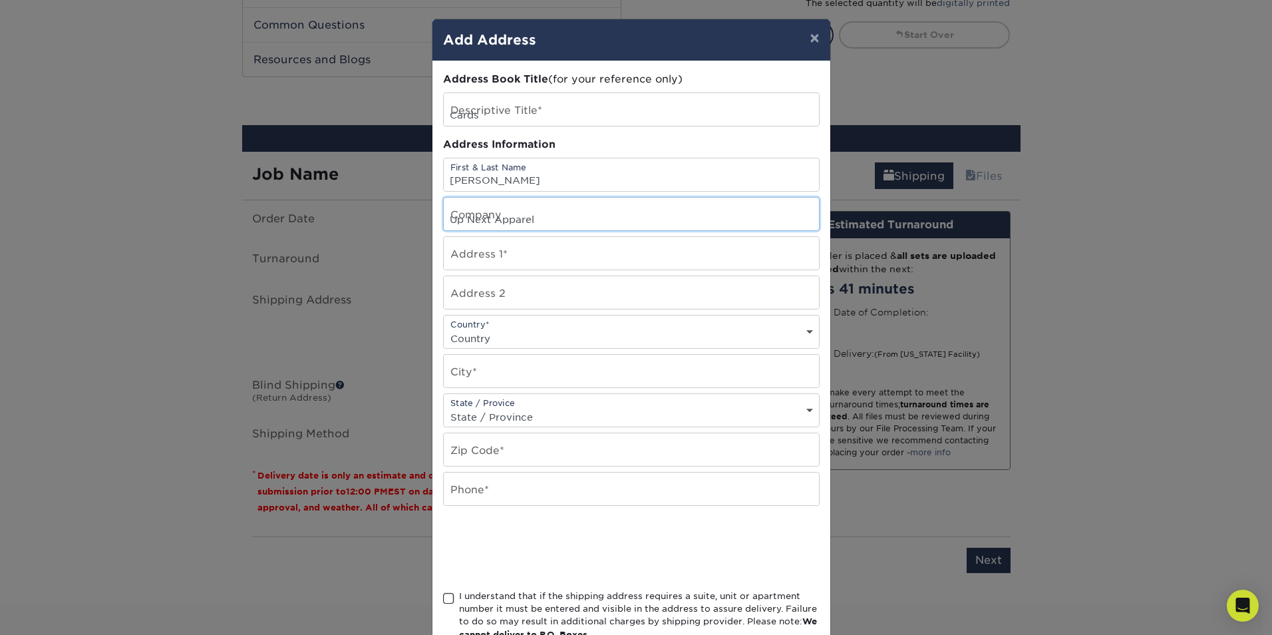
type input "Apt K"
select select "US"
type input "CHESAPEAKE"
select select "VA"
type input "23320"
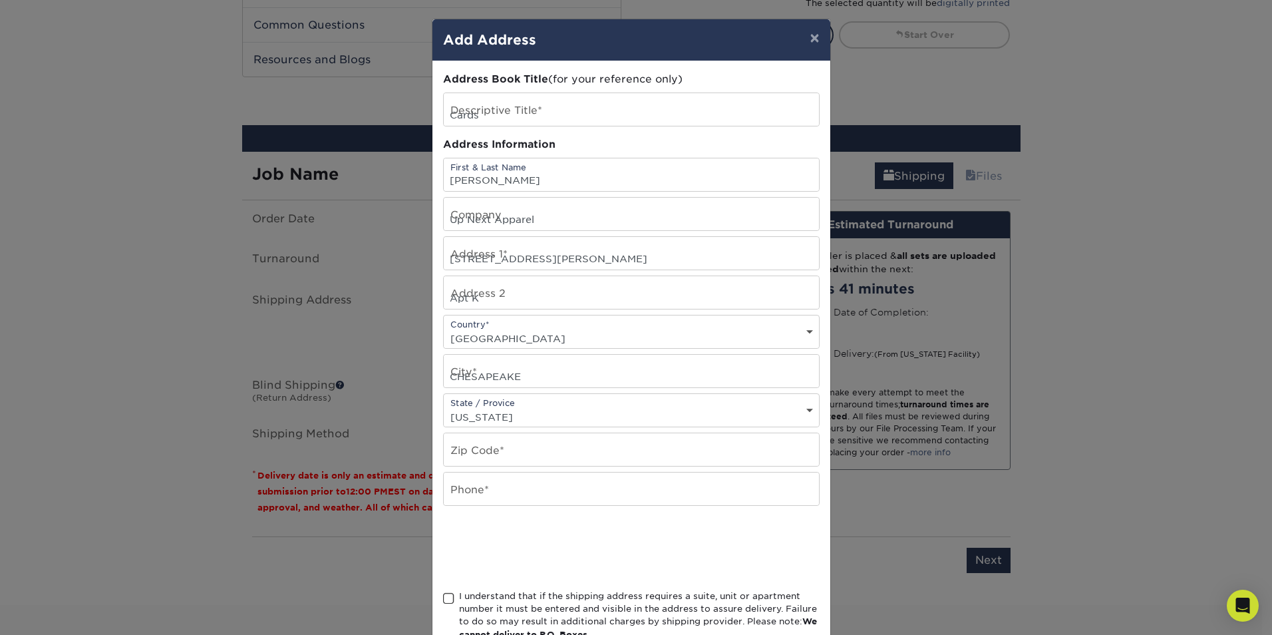
type input "4433268174"
click at [444, 596] on span at bounding box center [448, 598] width 11 height 13
click at [0, 0] on input "I understand that if the shipping address requires a suite, unit or apartment n…" at bounding box center [0, 0] width 0 height 0
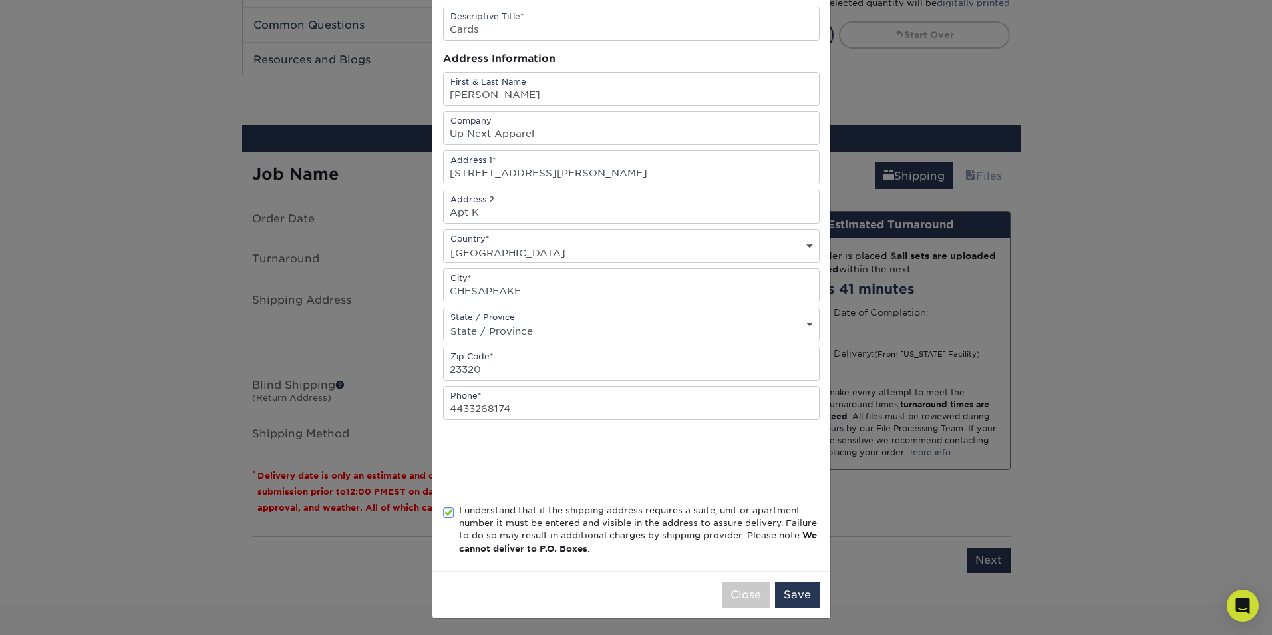
scroll to position [88, 0]
click at [800, 590] on button "Save" at bounding box center [797, 592] width 45 height 25
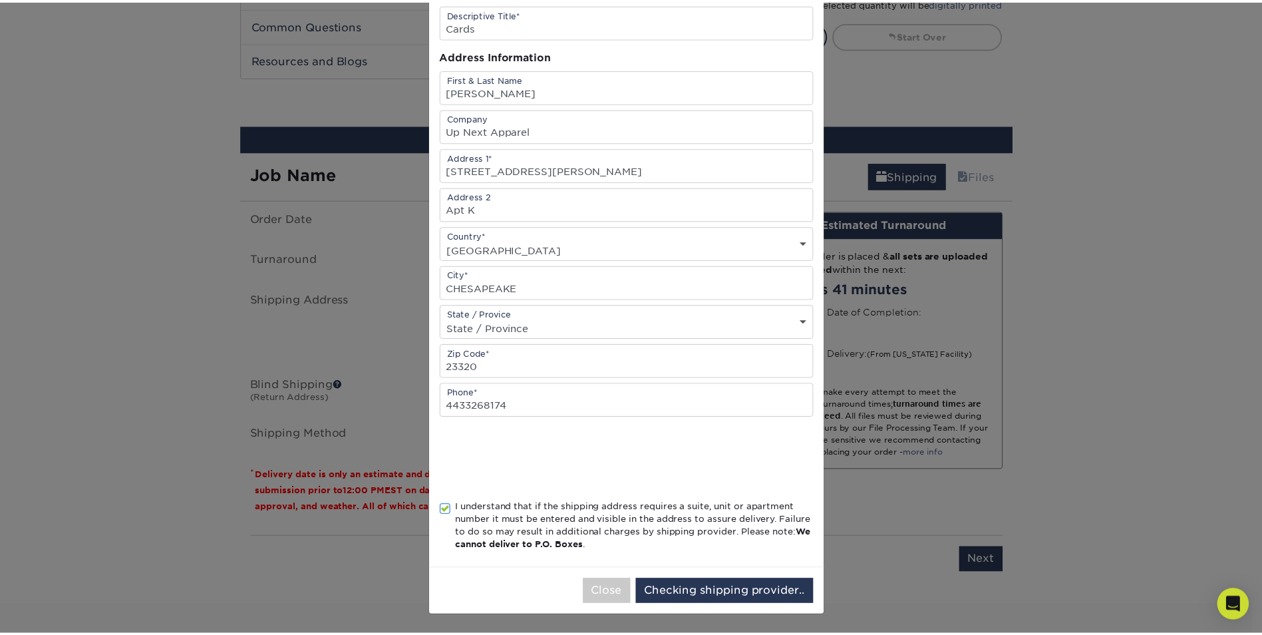
scroll to position [0, 0]
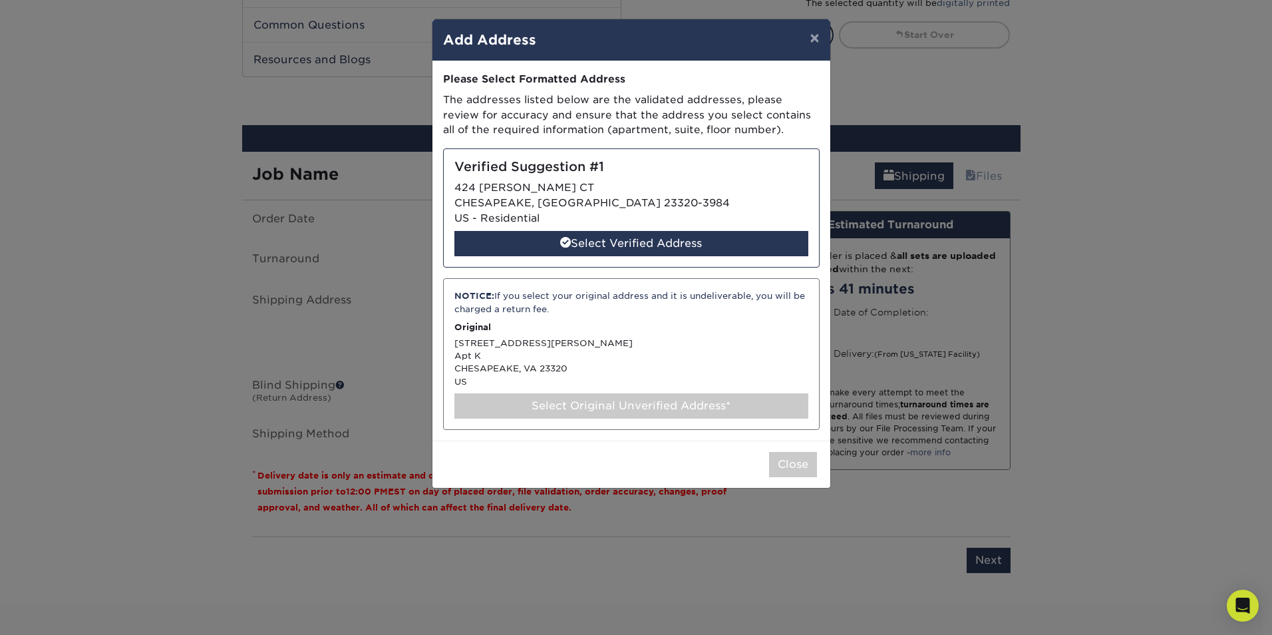
click at [582, 403] on div "Select Original Unverified Address*" at bounding box center [631, 405] width 354 height 25
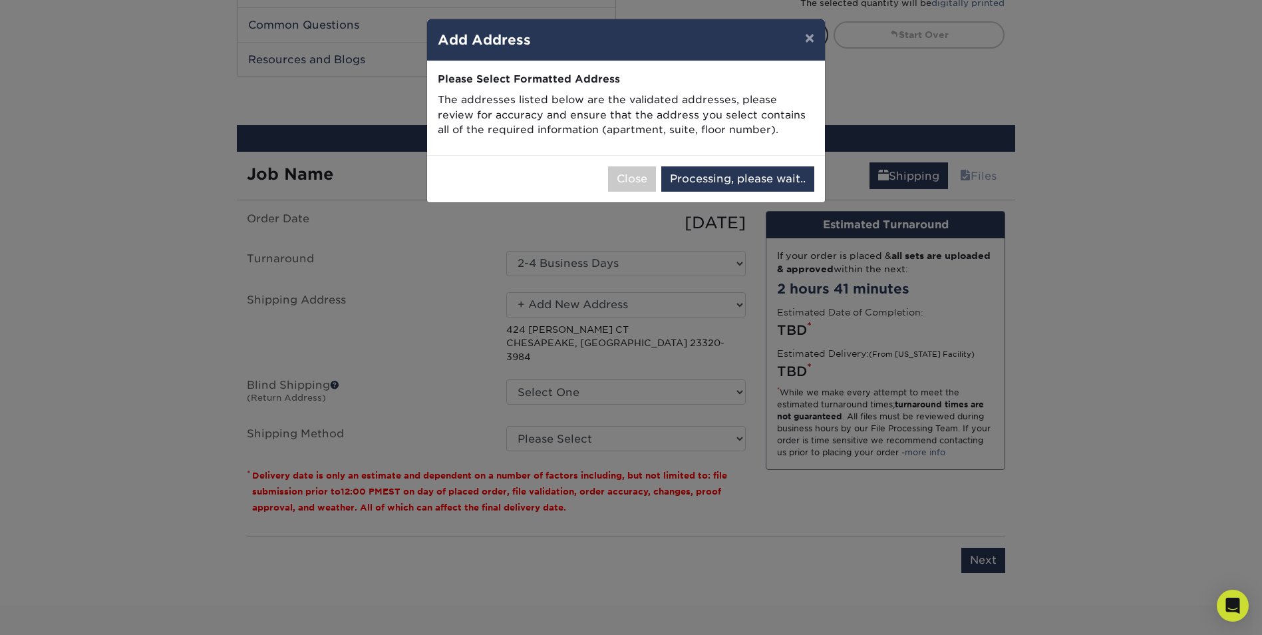
select select "285299"
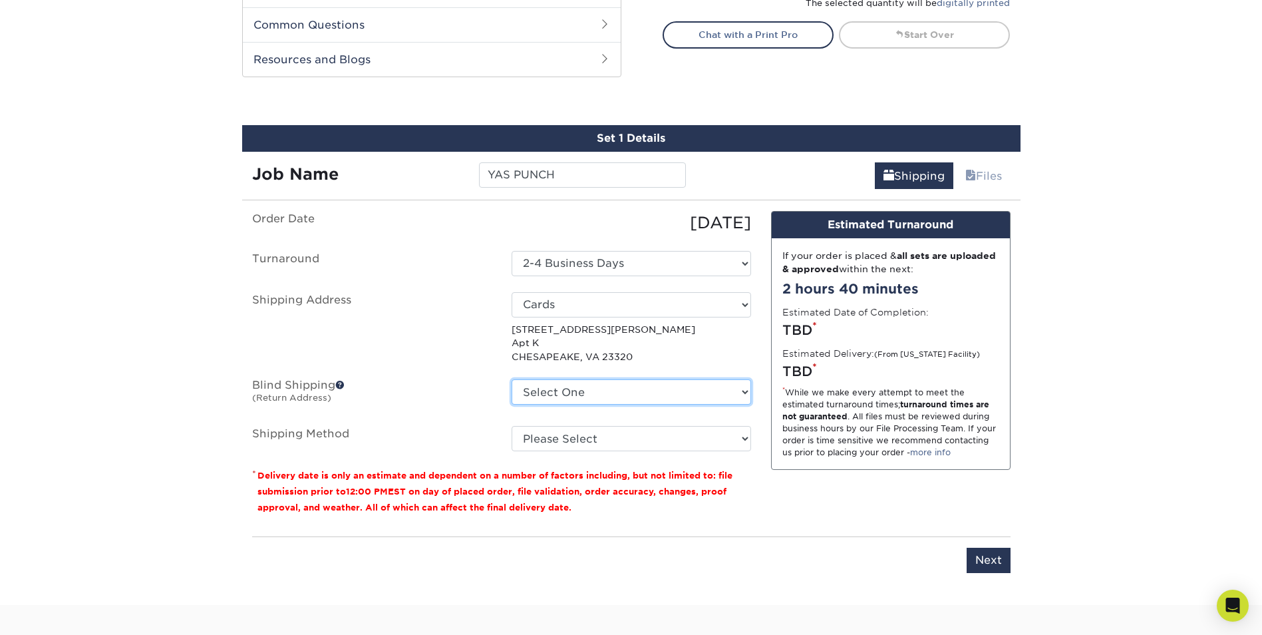
click at [671, 392] on select "Select One 1704 RYEWOOD RD, BALTIMORE, MD 3942 PARK HEIGHTS AVE, BALTIMORE, MD …" at bounding box center [632, 391] width 240 height 25
click at [683, 389] on select "Select One 1704 RYEWOOD RD, BALTIMORE, MD 3942 PARK HEIGHTS AVE, BALTIMORE, MD …" at bounding box center [632, 391] width 240 height 25
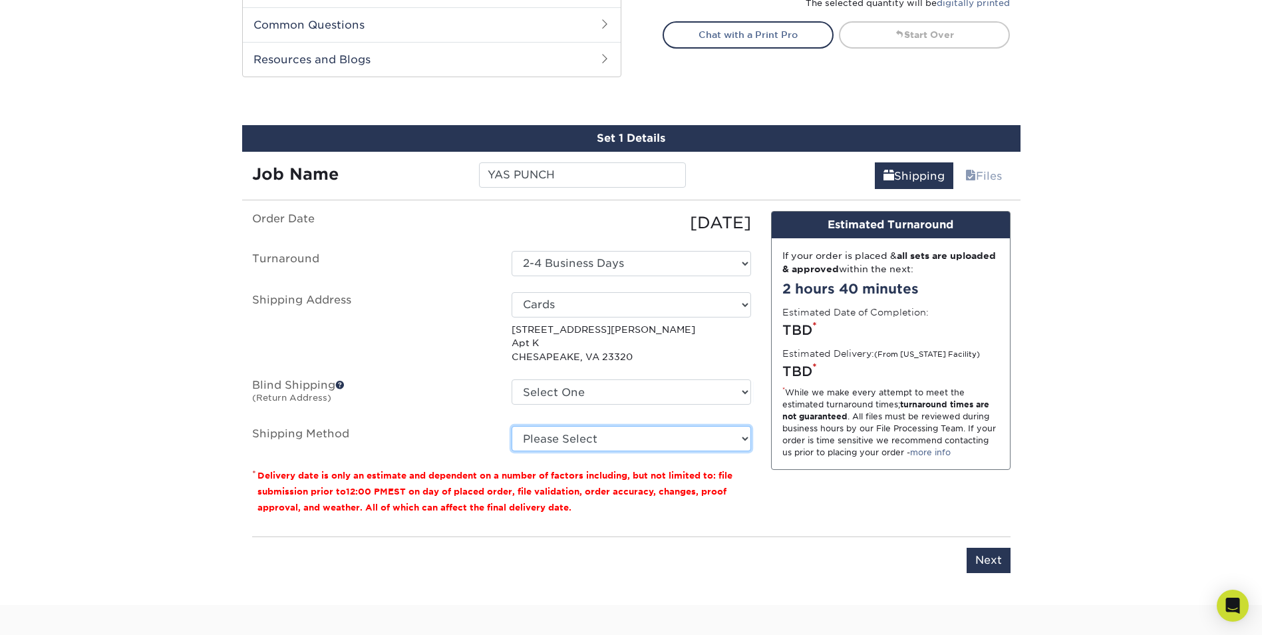
click at [646, 440] on select "Please Select Ground Shipping (+$7.84) 3 Day Shipping Service (+$20.04) 2 Day A…" at bounding box center [632, 438] width 240 height 25
select select "03"
click at [512, 426] on select "Please Select Ground Shipping (+$7.84) 3 Day Shipping Service (+$20.04) 2 Day A…" at bounding box center [632, 438] width 240 height 25
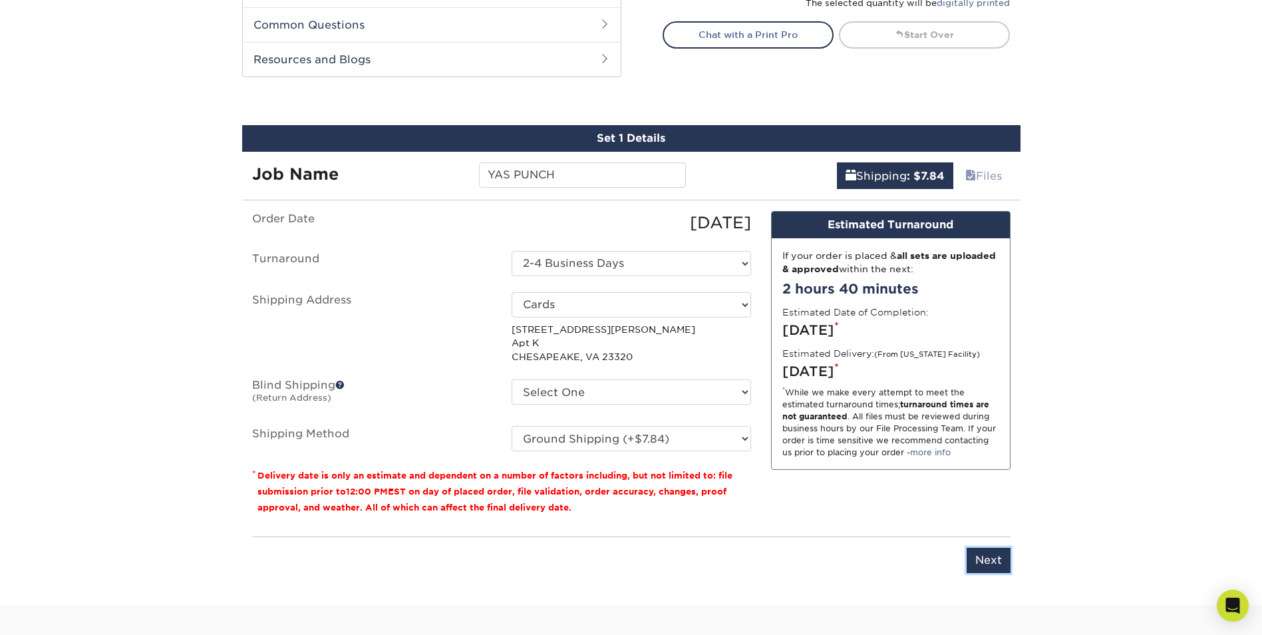
click at [986, 562] on input "Next" at bounding box center [989, 560] width 44 height 25
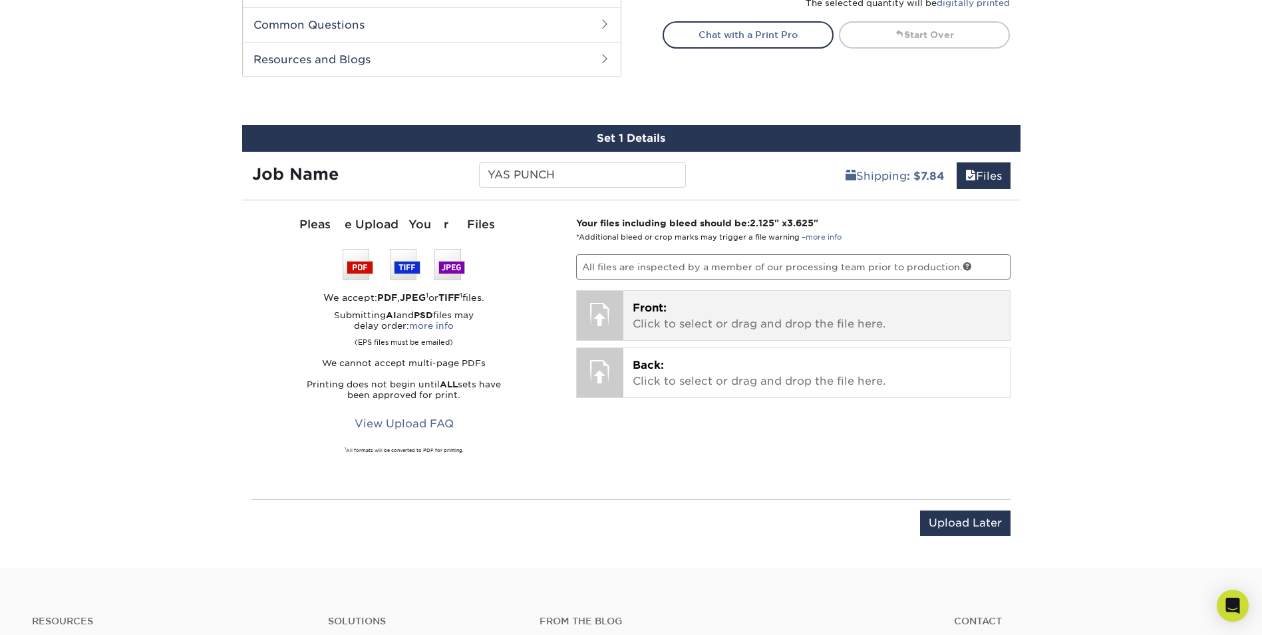
click at [699, 311] on p "Front: Click to select or drag and drop the file here." at bounding box center [817, 316] width 368 height 32
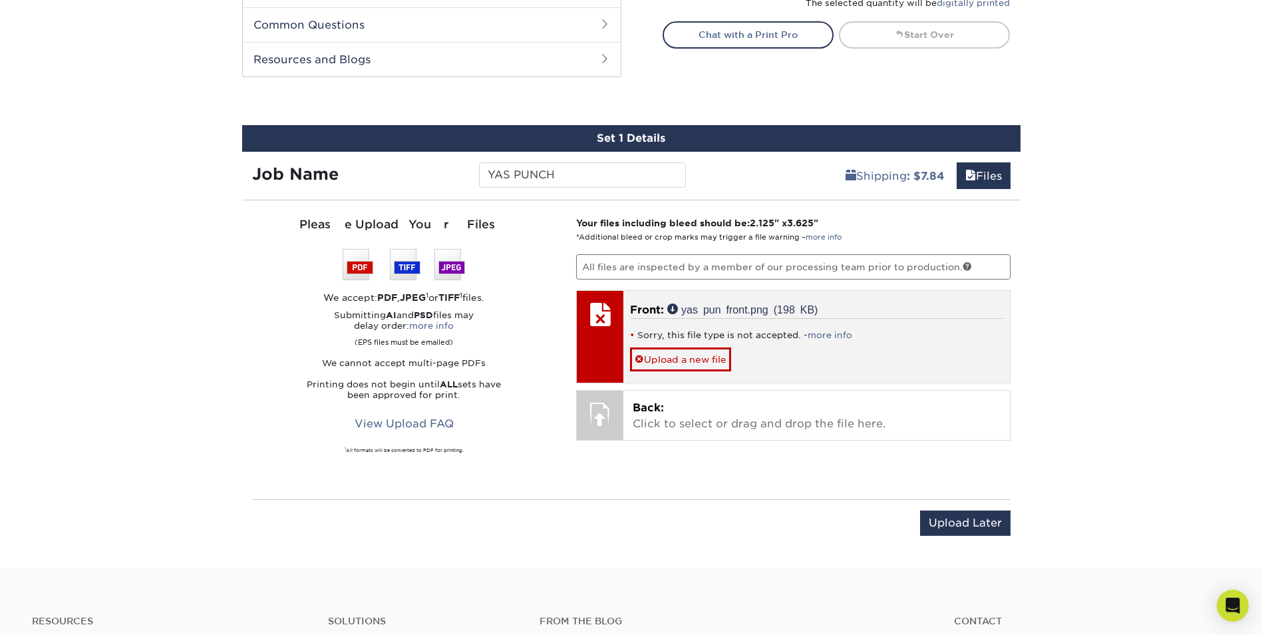
click at [596, 317] on div at bounding box center [600, 314] width 47 height 47
click at [674, 363] on link "Upload a new file" at bounding box center [680, 358] width 101 height 23
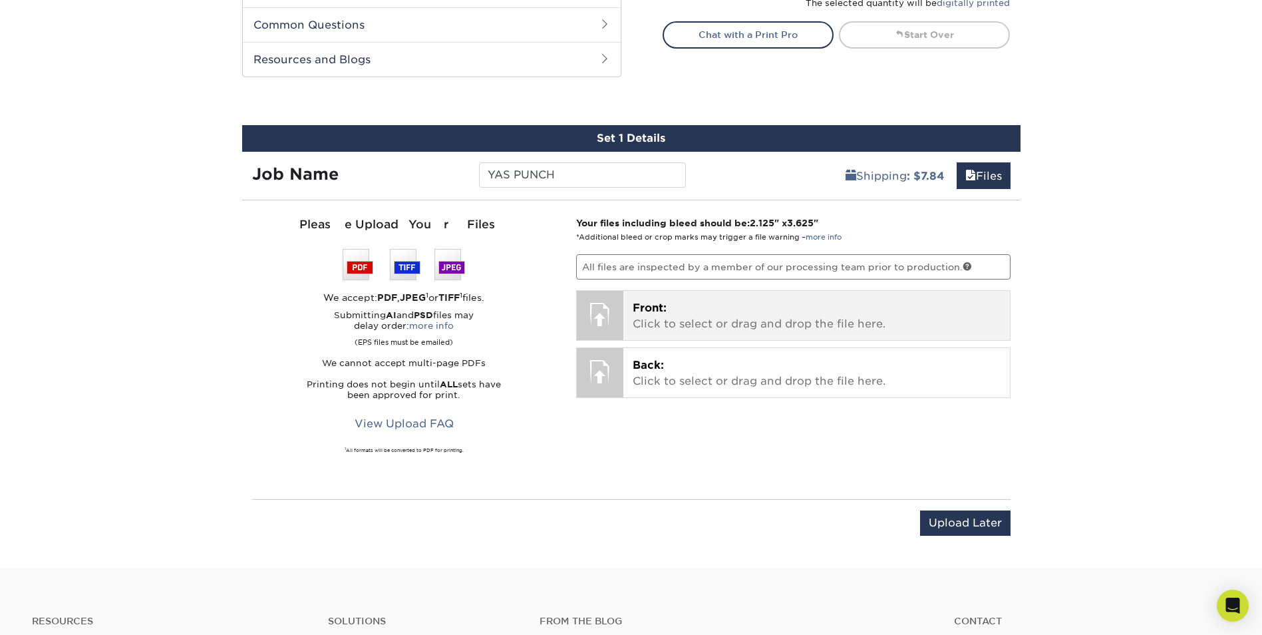
click at [664, 320] on p "Front: Click to select or drag and drop the file here." at bounding box center [817, 316] width 368 height 32
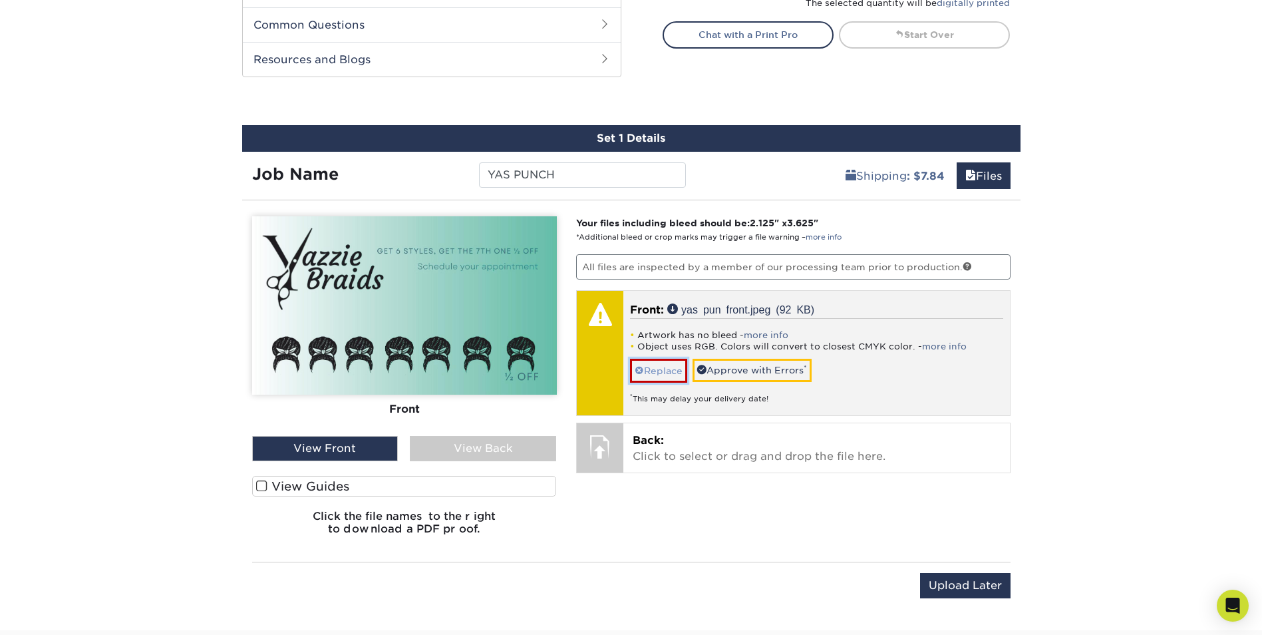
click at [666, 373] on link "Replace" at bounding box center [658, 370] width 57 height 23
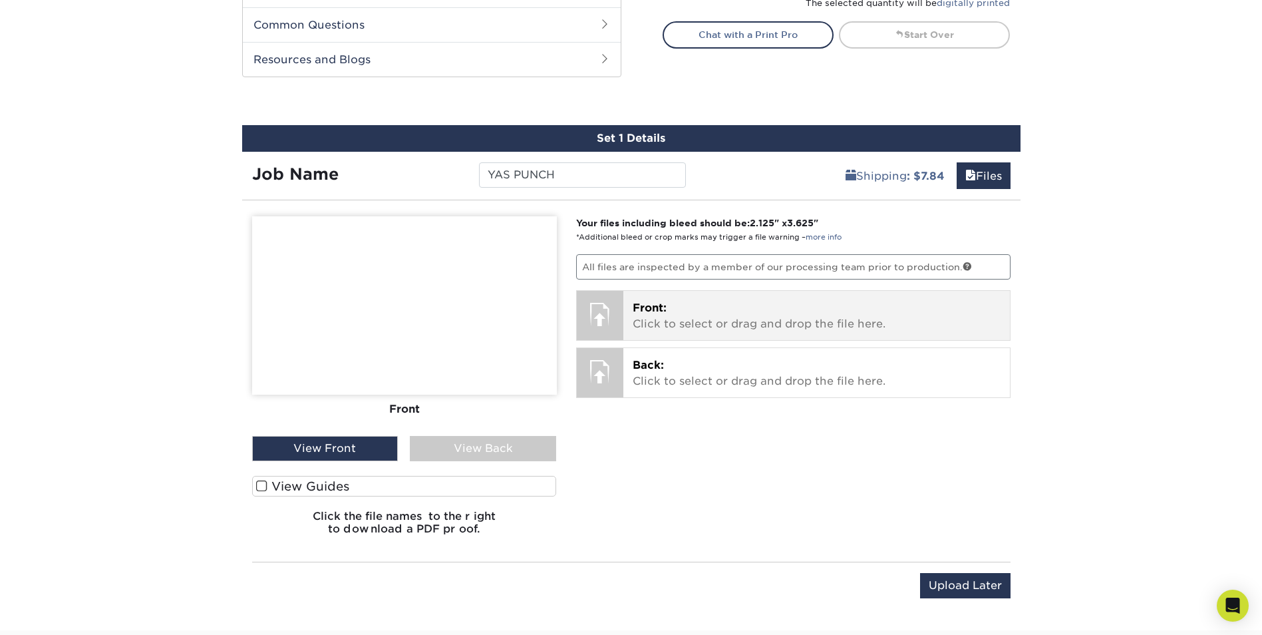
click at [684, 311] on p "Front: Click to select or drag and drop the file here." at bounding box center [817, 316] width 368 height 32
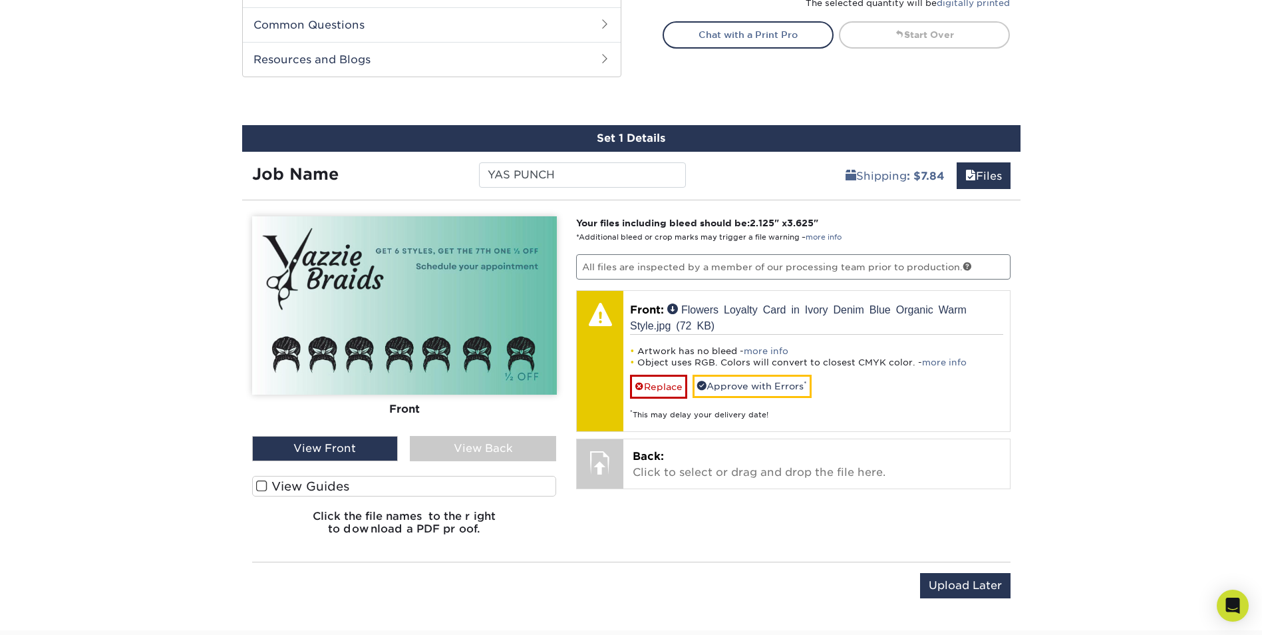
click at [470, 446] on div "View Back" at bounding box center [483, 448] width 146 height 25
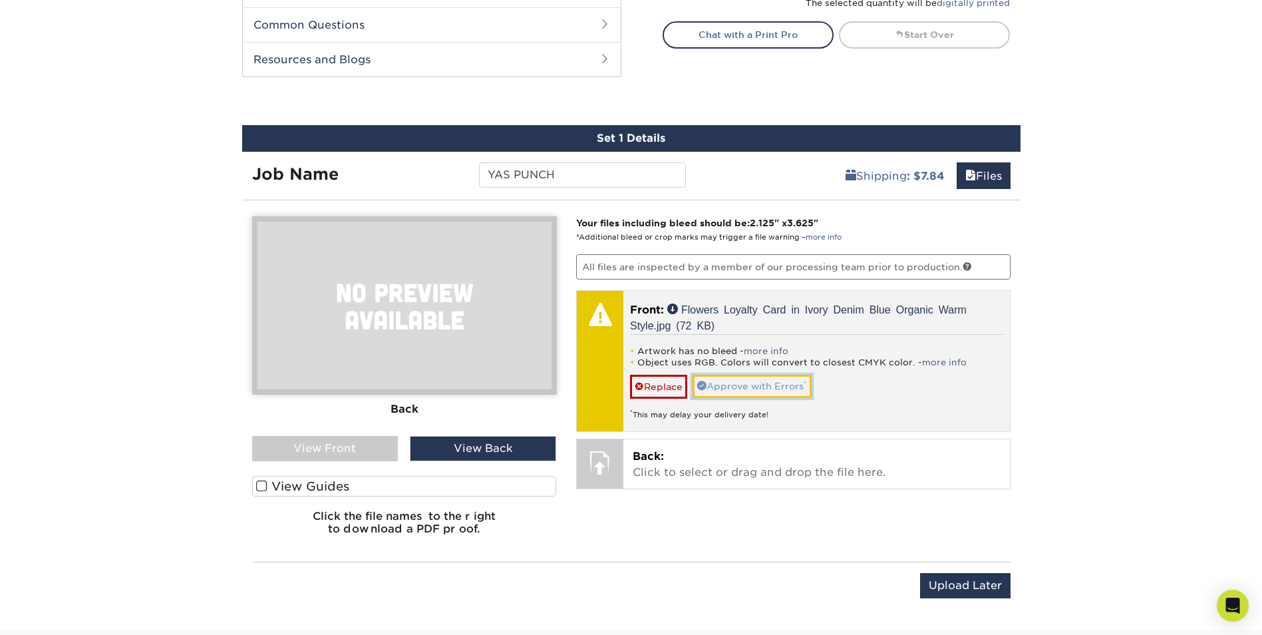
click at [737, 388] on link "Approve with Errors *" at bounding box center [752, 386] width 119 height 23
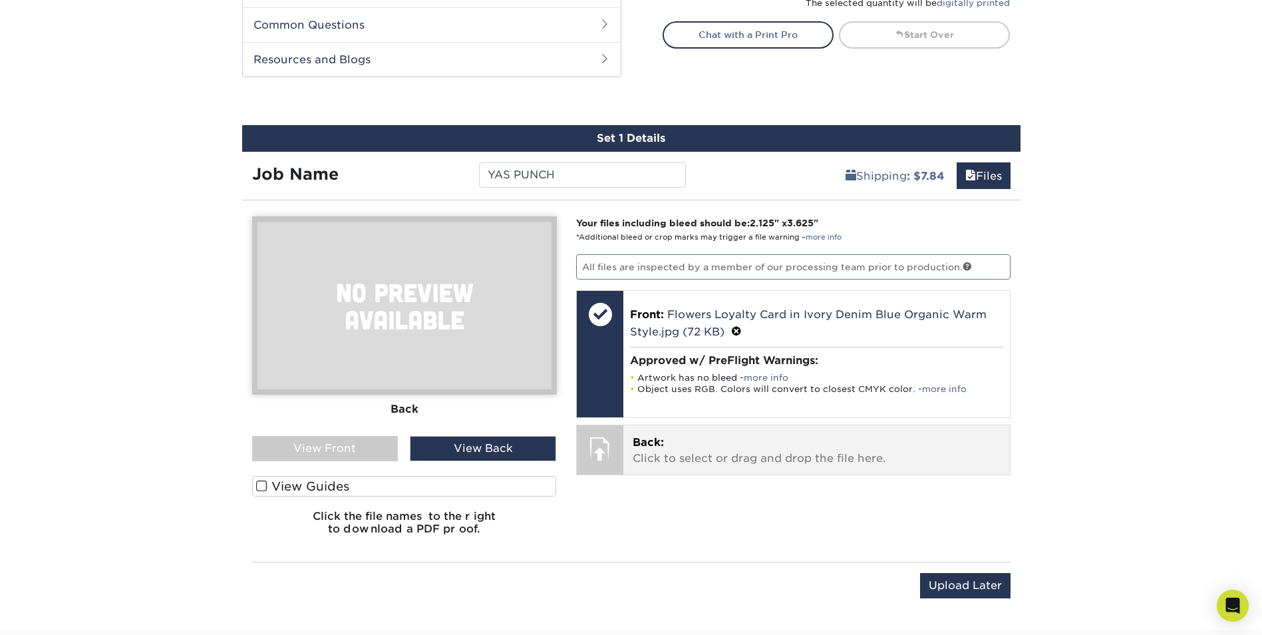
click at [685, 446] on p "Back: Click to select or drag and drop the file here." at bounding box center [817, 451] width 368 height 32
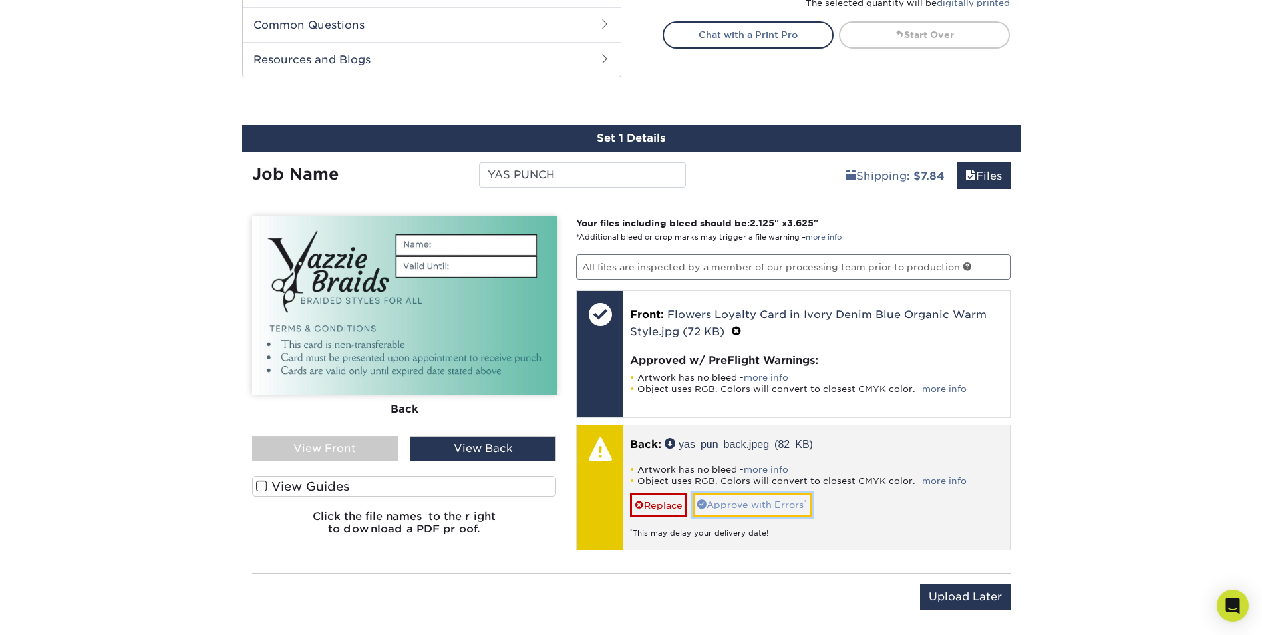
click at [753, 504] on link "Approve with Errors *" at bounding box center [752, 504] width 119 height 23
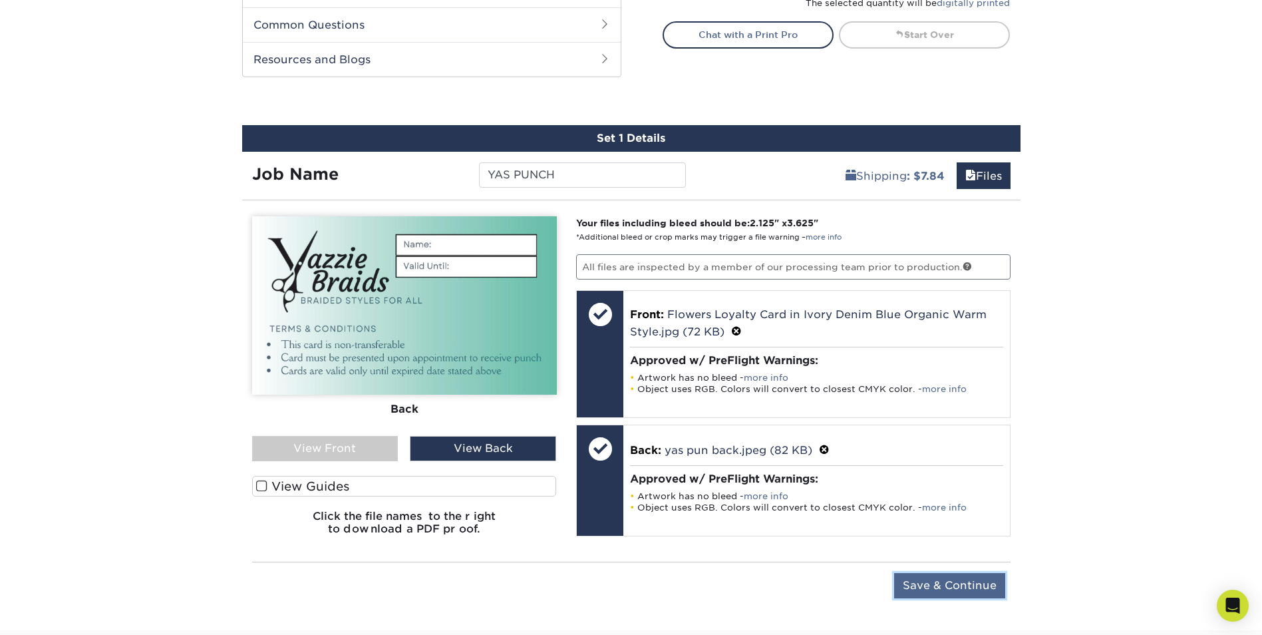
click at [931, 584] on input "Save & Continue" at bounding box center [949, 585] width 111 height 25
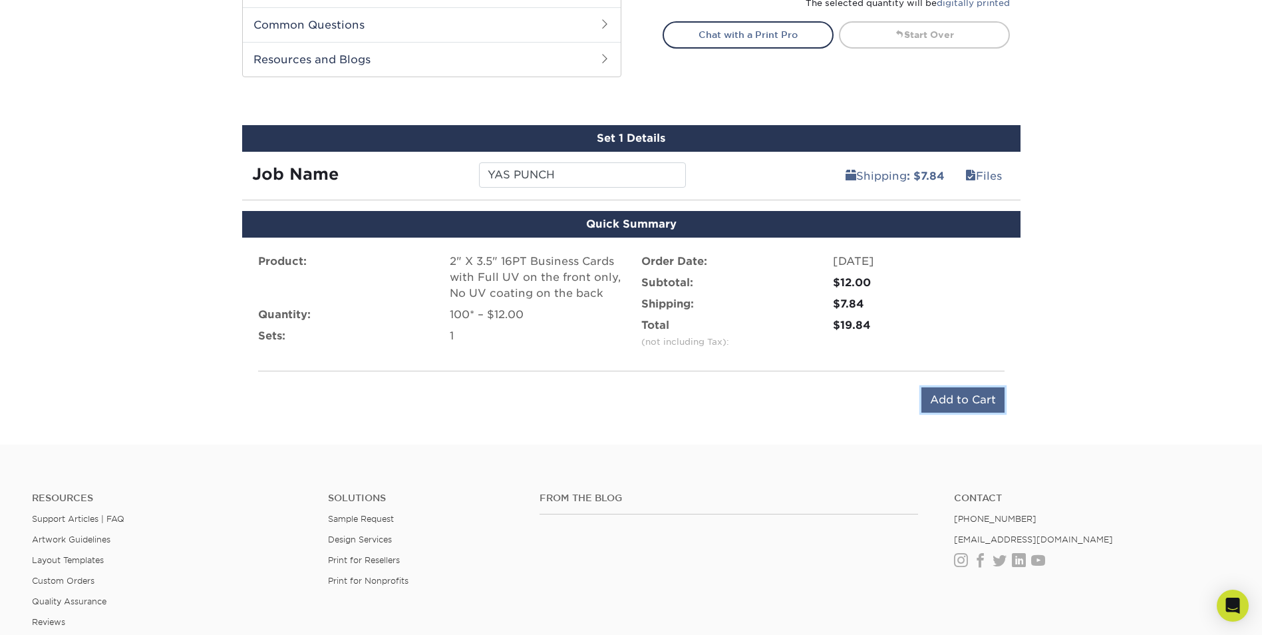
click at [966, 400] on input "Add to Cart" at bounding box center [963, 399] width 83 height 25
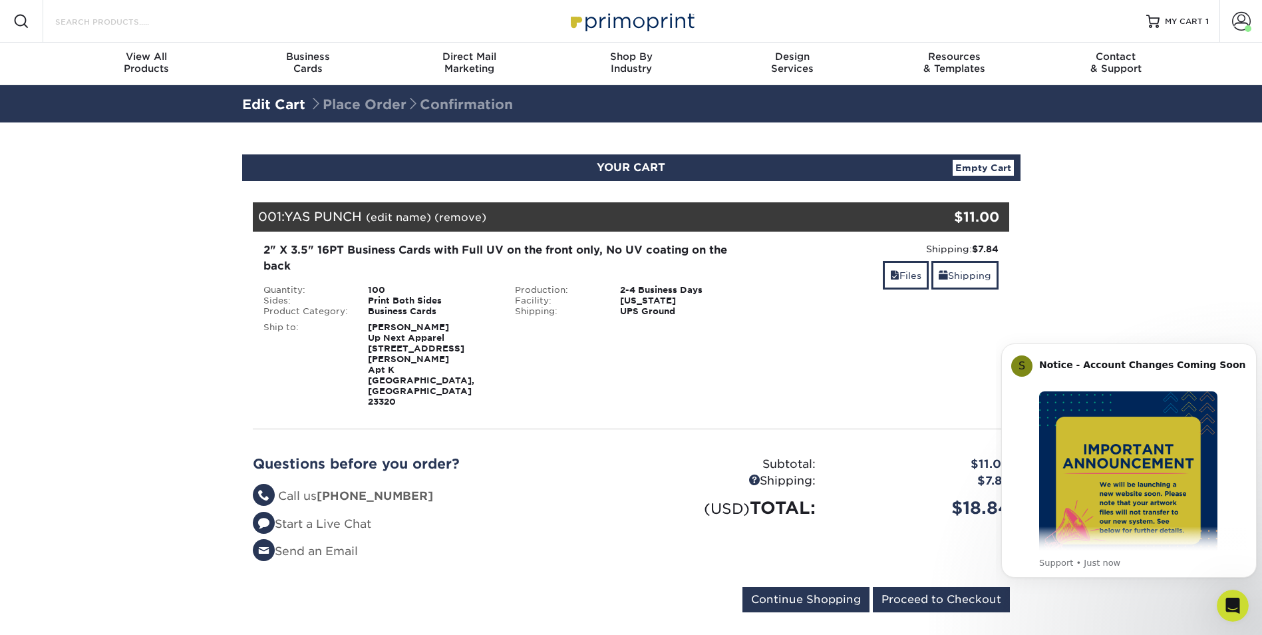
click at [128, 26] on input "Search Products" at bounding box center [119, 21] width 130 height 16
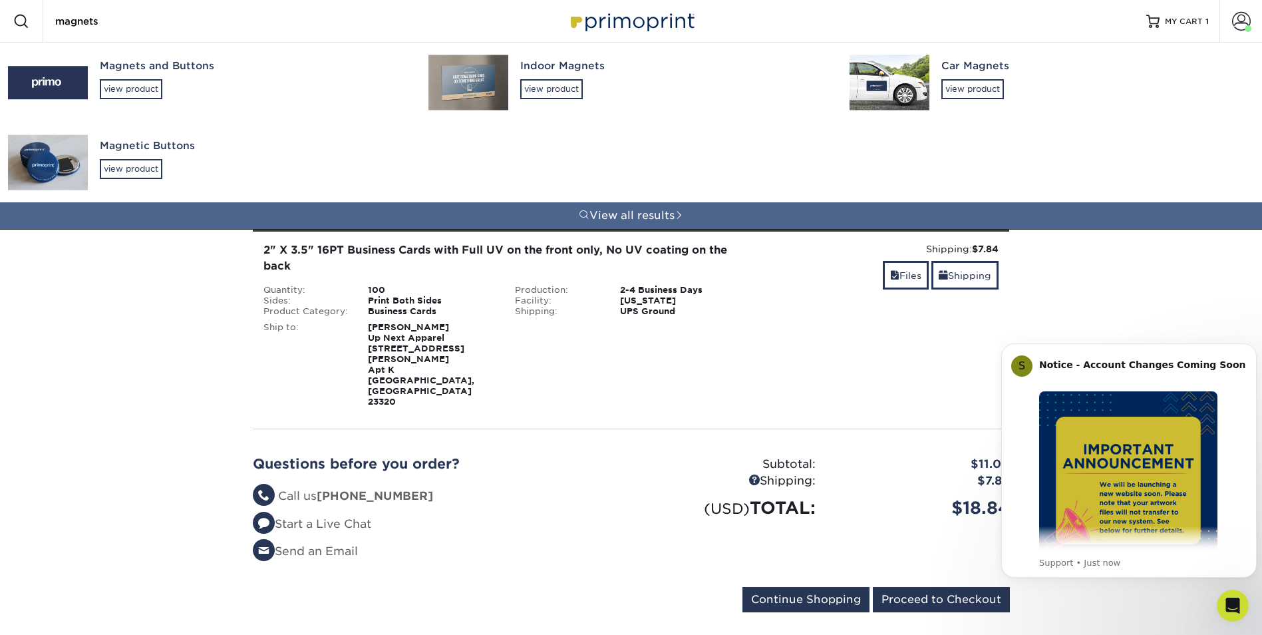
type input "magnets"
click at [532, 67] on div "Indoor Magnets" at bounding box center [672, 66] width 305 height 15
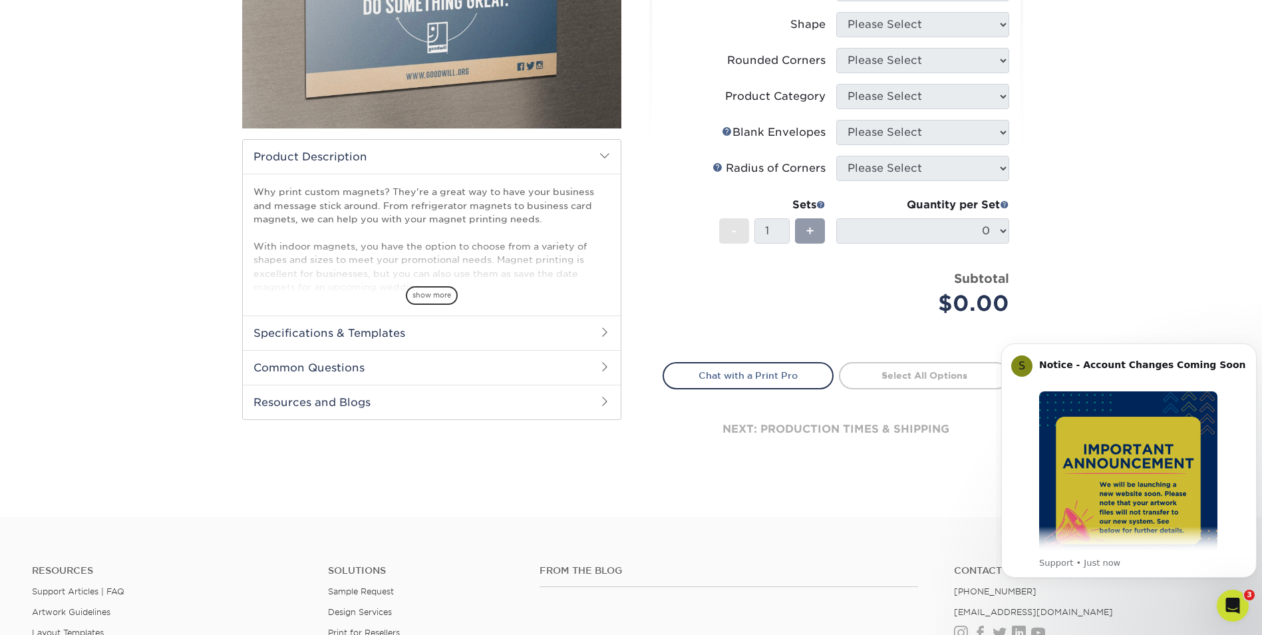
click at [327, 329] on h2 "Specifications & Templates" at bounding box center [432, 332] width 378 height 35
click at [325, 369] on link "See All Sizes" at bounding box center [330, 367] width 55 height 10
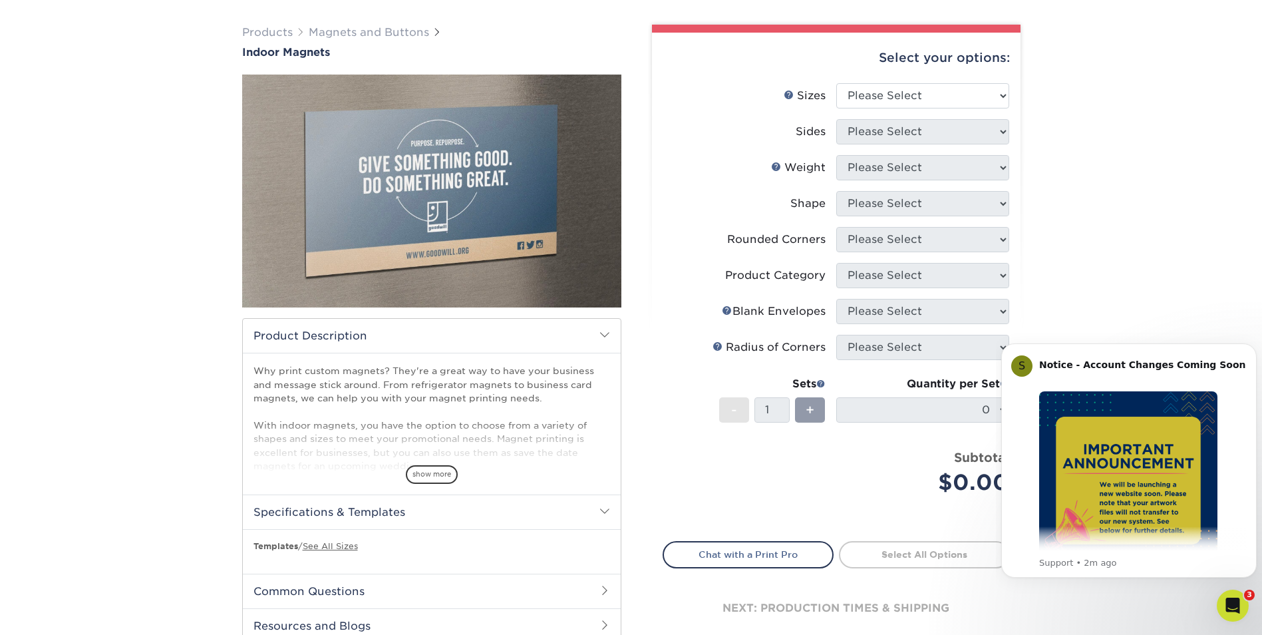
scroll to position [67, 0]
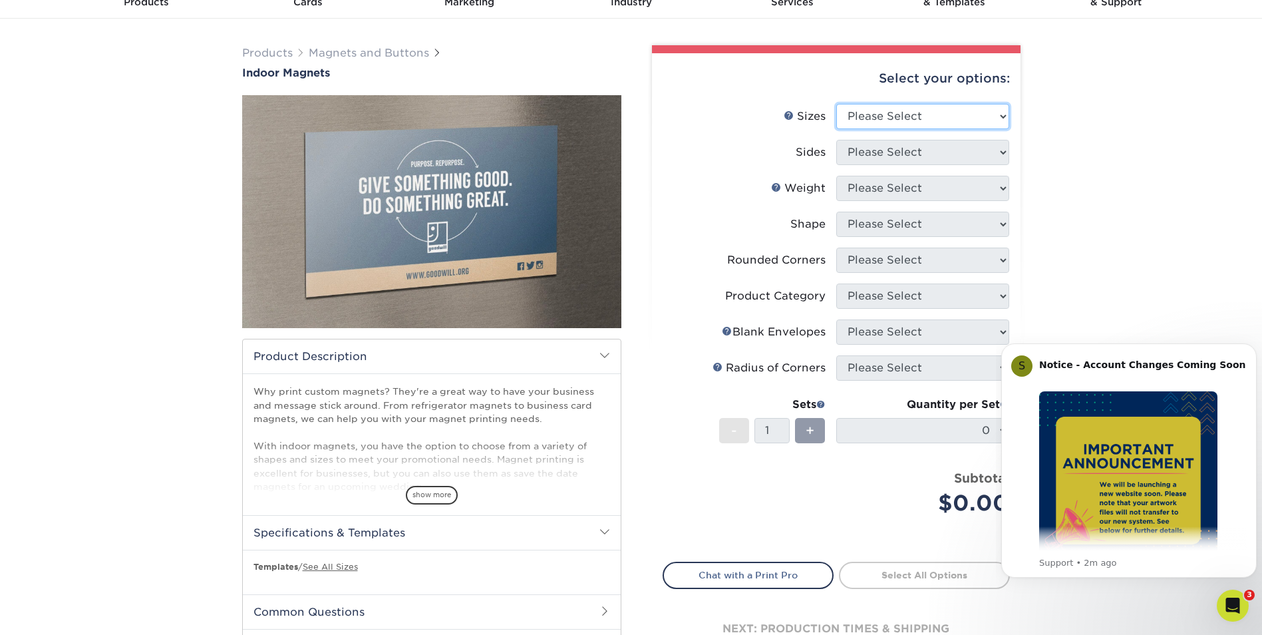
click at [901, 118] on select "Please Select 2" x 3.5" 2.5" x 3.5" 3" x 4" 3.5" x 8.5" 4" x 6" 4" x 7" 4" x 8"…" at bounding box center [922, 116] width 173 height 25
select select "3.00x4.00"
click at [836, 104] on select "Please Select 2" x 3.5" 2.5" x 3.5" 3" x 4" 3.5" x 8.5" 4" x 6" 4" x 7" 4" x 8"…" at bounding box center [922, 116] width 173 height 25
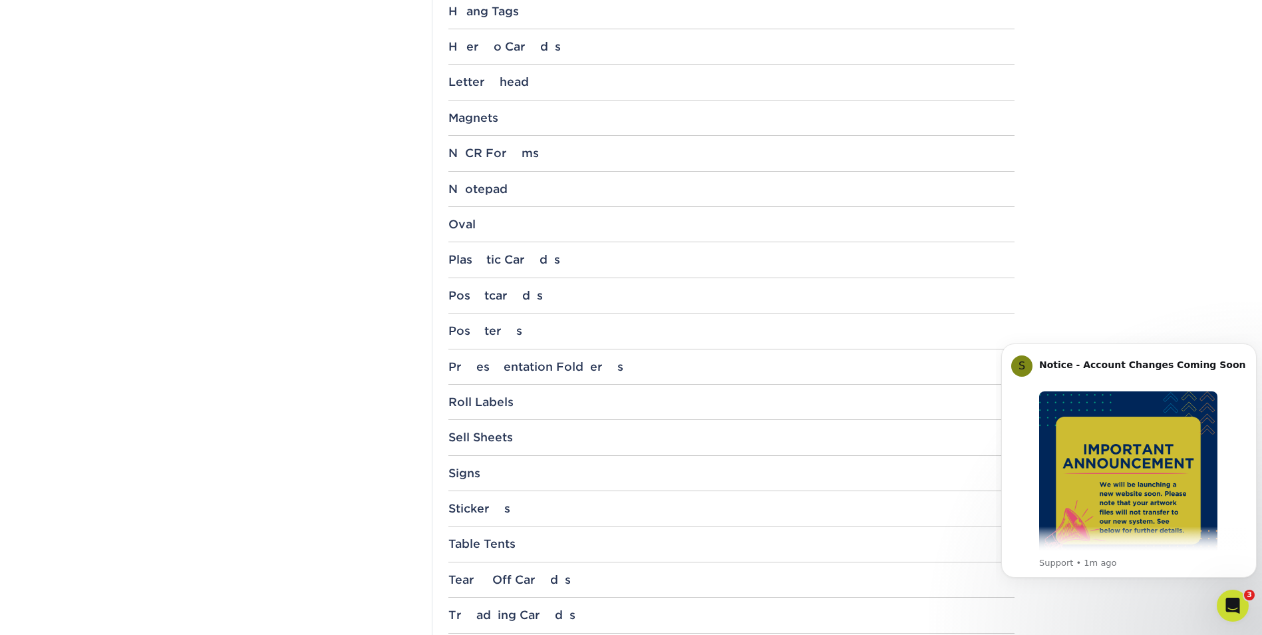
scroll to position [1198, 0]
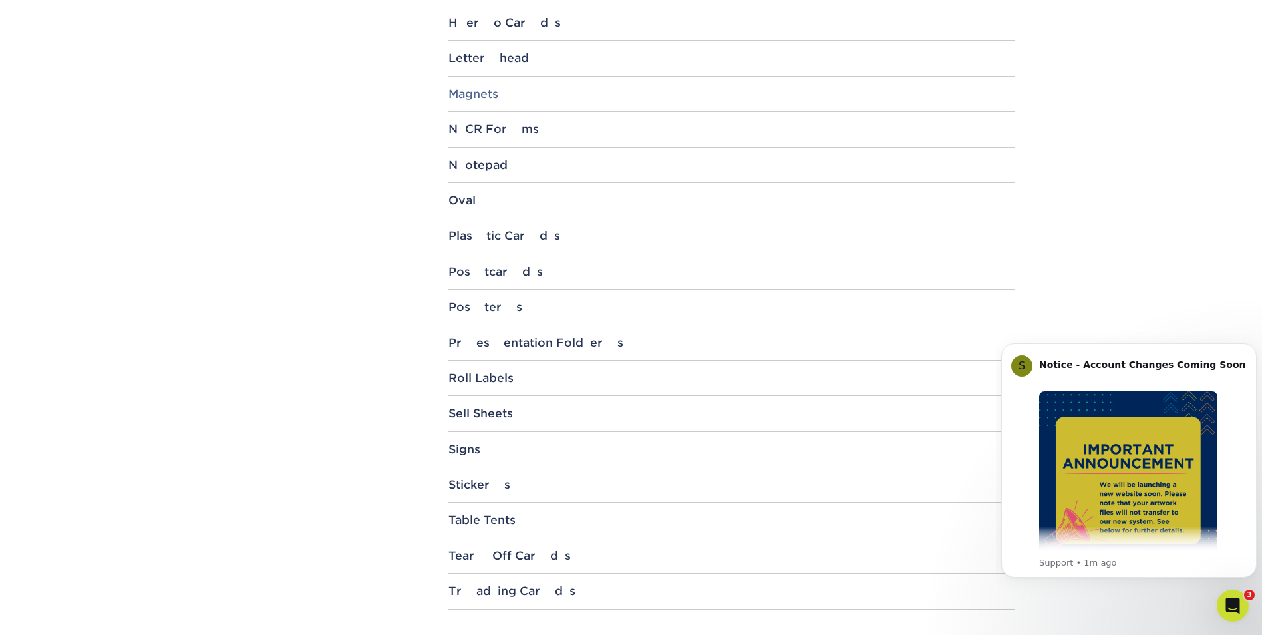
click at [468, 88] on div "Magnets" at bounding box center [731, 93] width 566 height 13
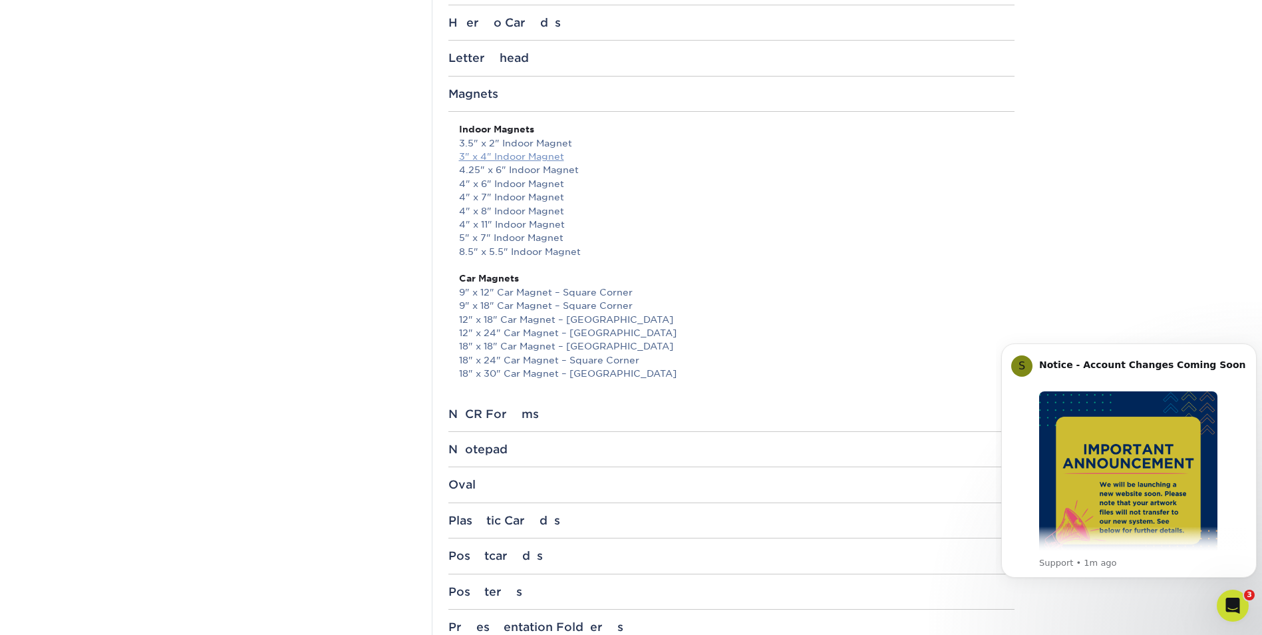
click at [483, 157] on link "3" x 4" Indoor Magnet" at bounding box center [511, 156] width 105 height 11
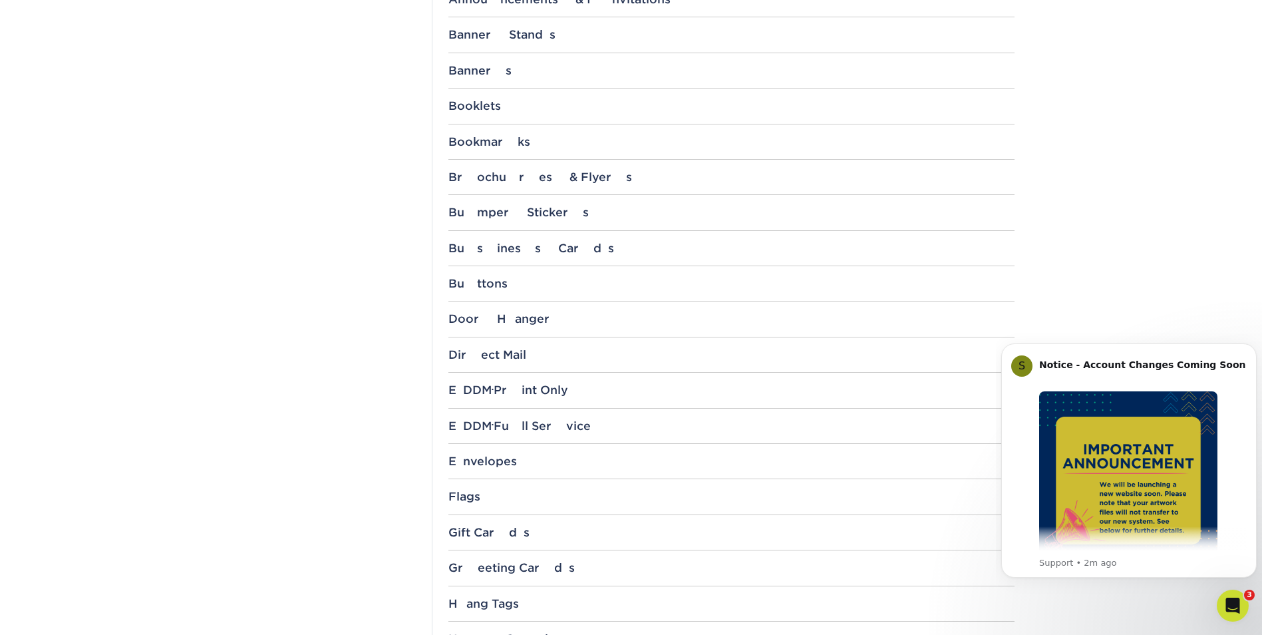
scroll to position [599, 0]
